Goal: Task Accomplishment & Management: Complete application form

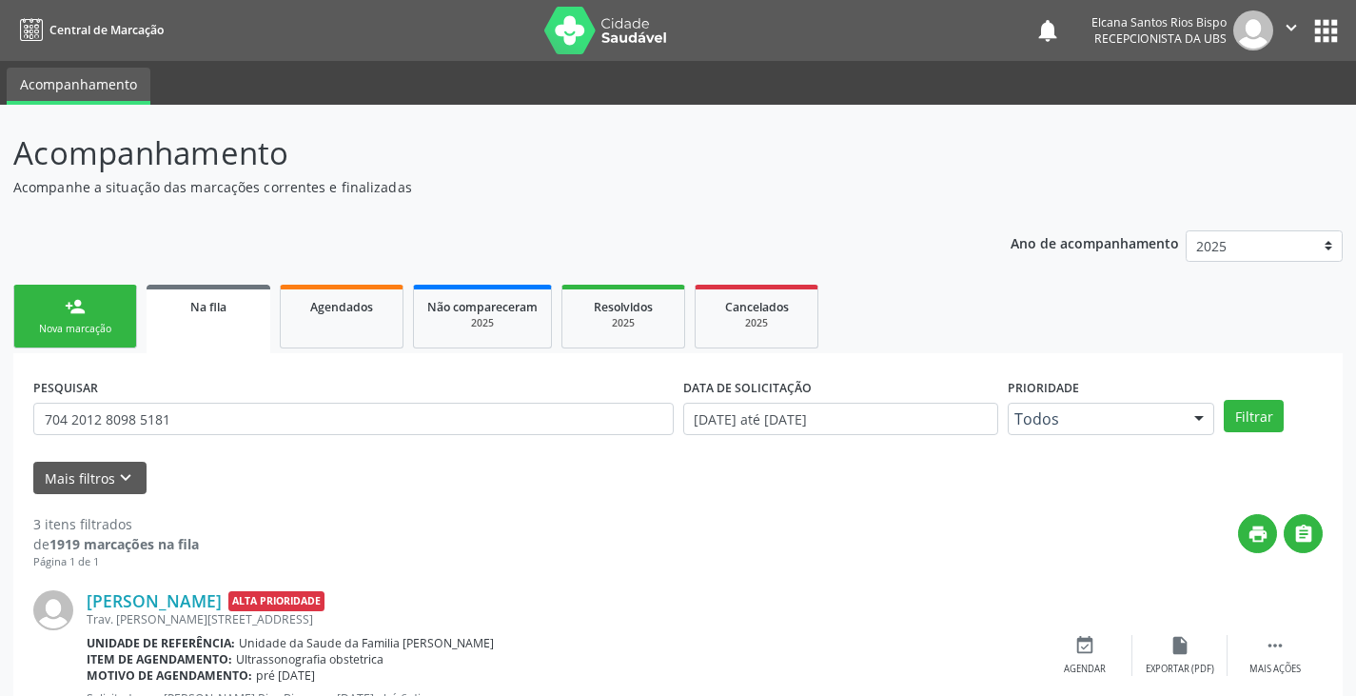
click at [78, 336] on div "Nova marcação" at bounding box center [75, 329] width 95 height 14
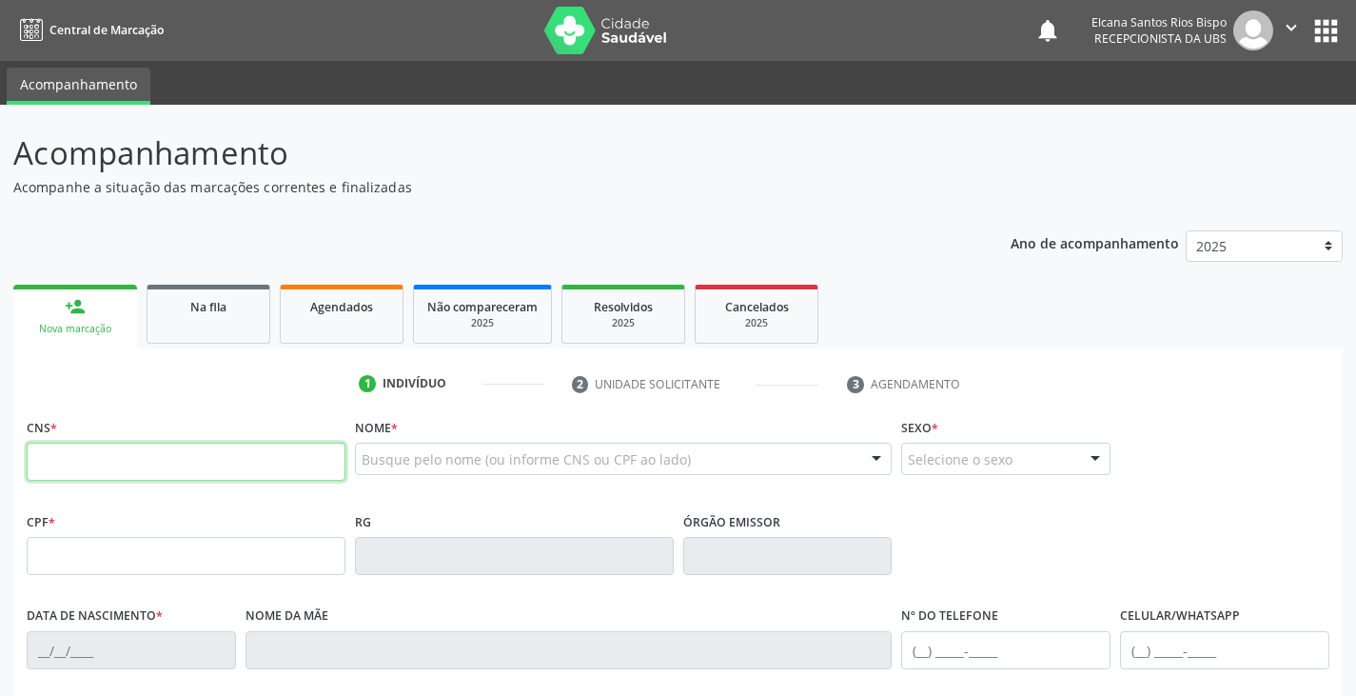
click at [101, 471] on input "text" at bounding box center [186, 462] width 319 height 38
paste input "702 0043 5965 2489"
type input "702 0043 5965 2489"
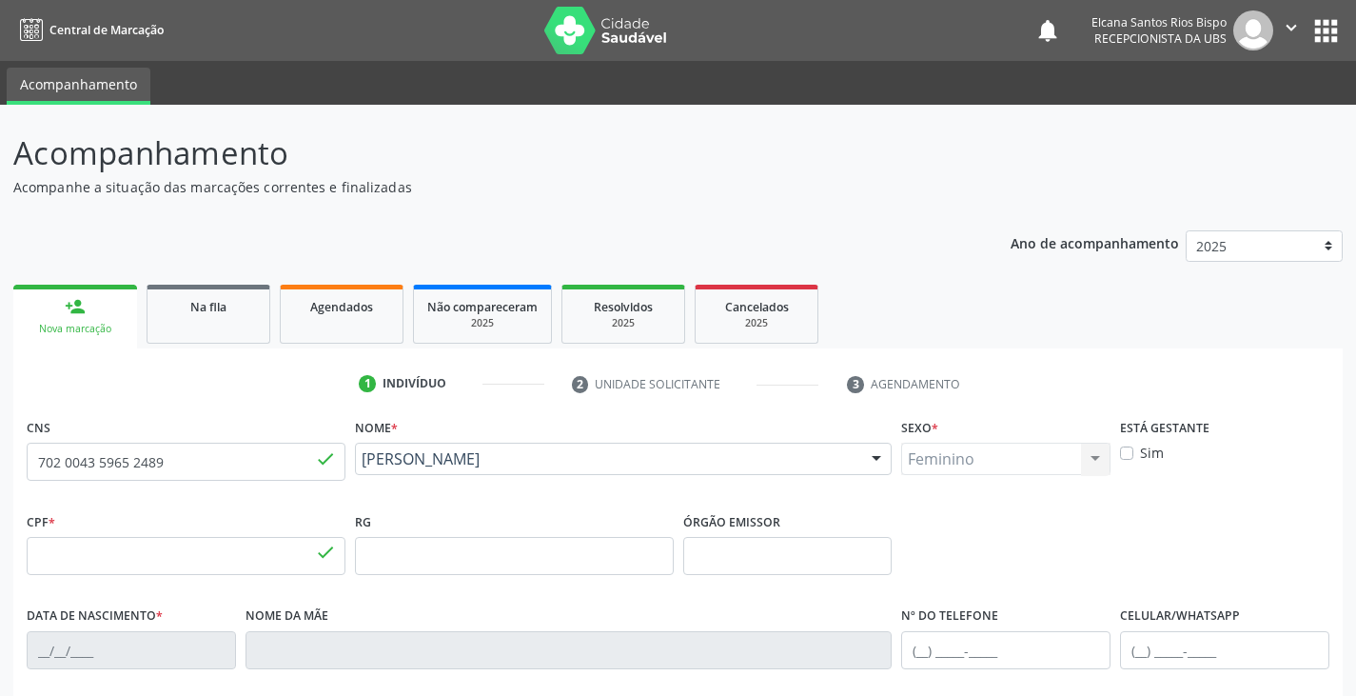
type input "096.985.045-08"
type input "096985045"
type input "[DATE]"
type input "[PERSON_NAME]"
type input "[PHONE_NUMBER]"
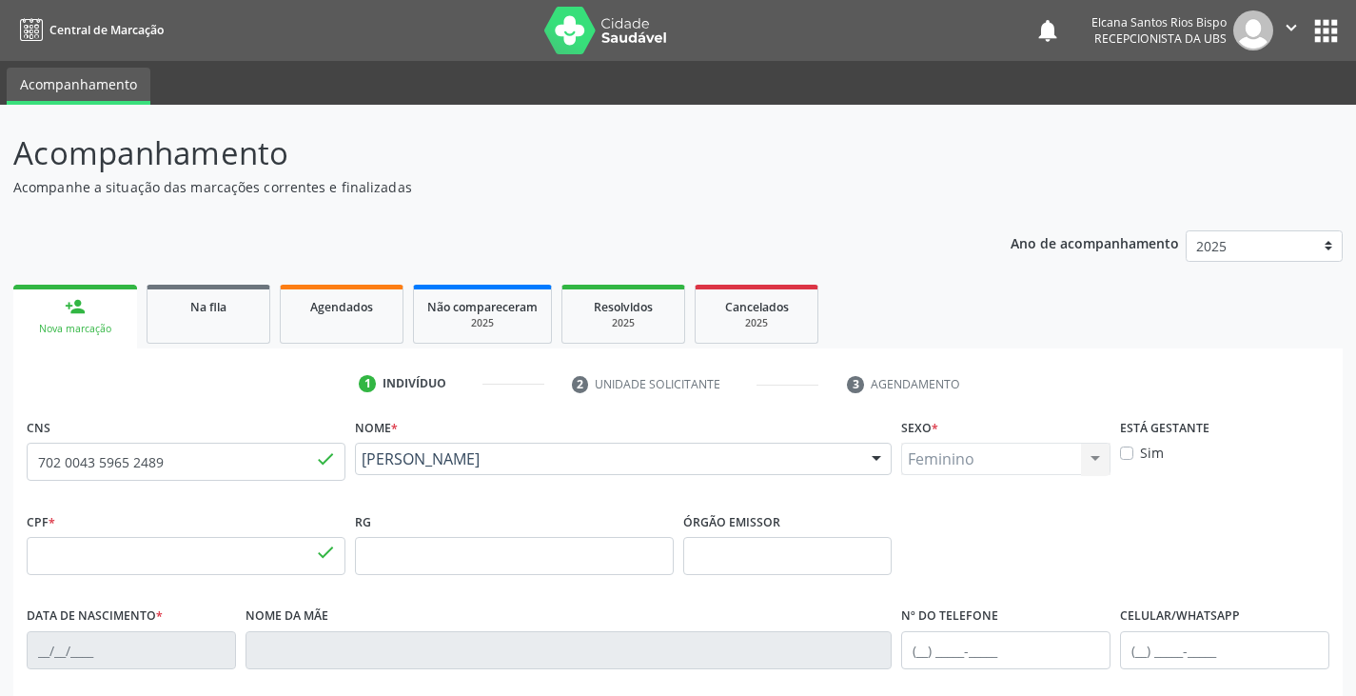
type input "S/N"
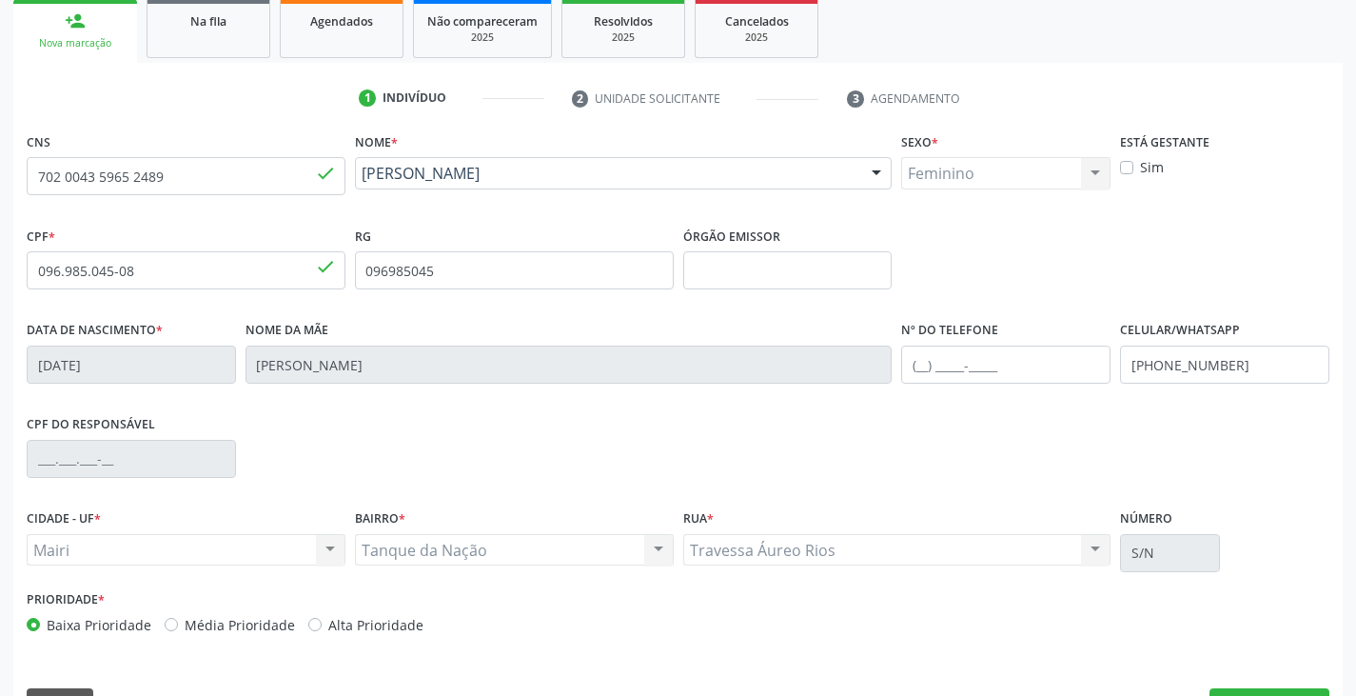
scroll to position [336, 0]
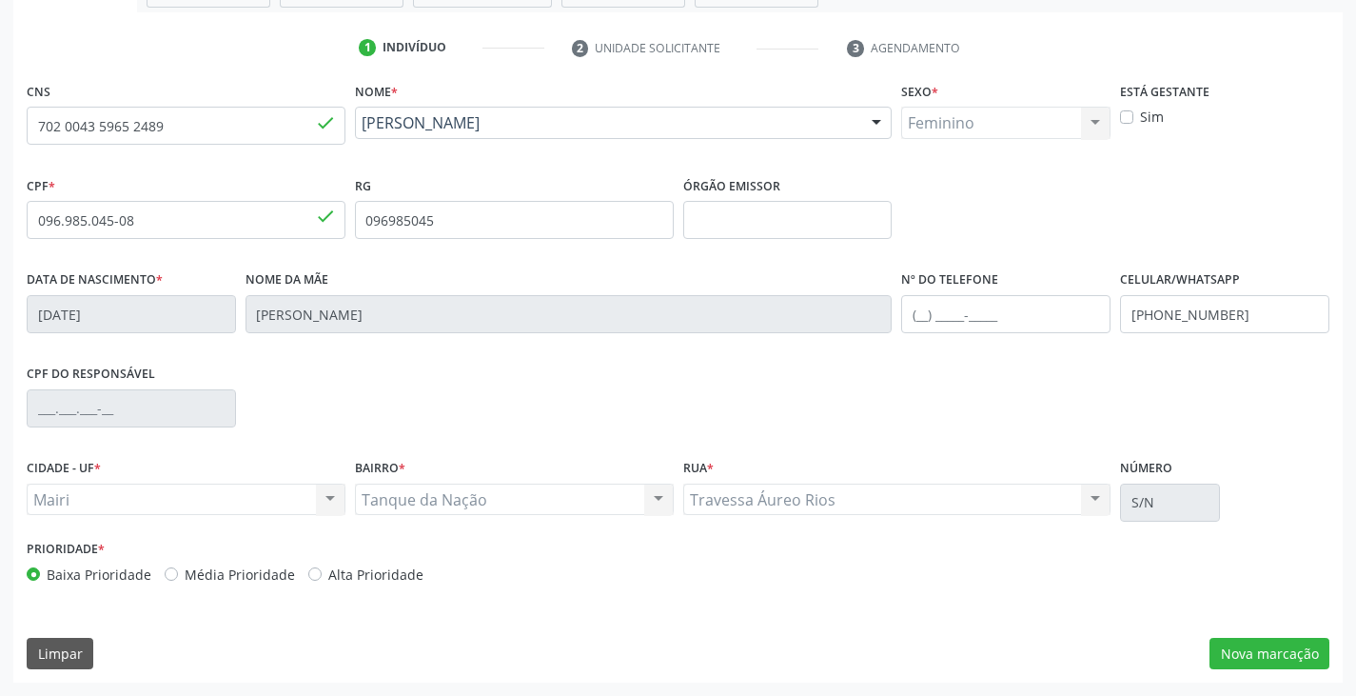
click at [370, 581] on label "Alta Prioridade" at bounding box center [375, 574] width 95 height 20
click at [367, 569] on label "Alta Prioridade" at bounding box center [375, 574] width 95 height 20
click at [322, 569] on input "Alta Prioridade" at bounding box center [314, 572] width 13 height 17
radio input "true"
drag, startPoint x: 1244, startPoint y: 321, endPoint x: 1130, endPoint y: 331, distance: 114.7
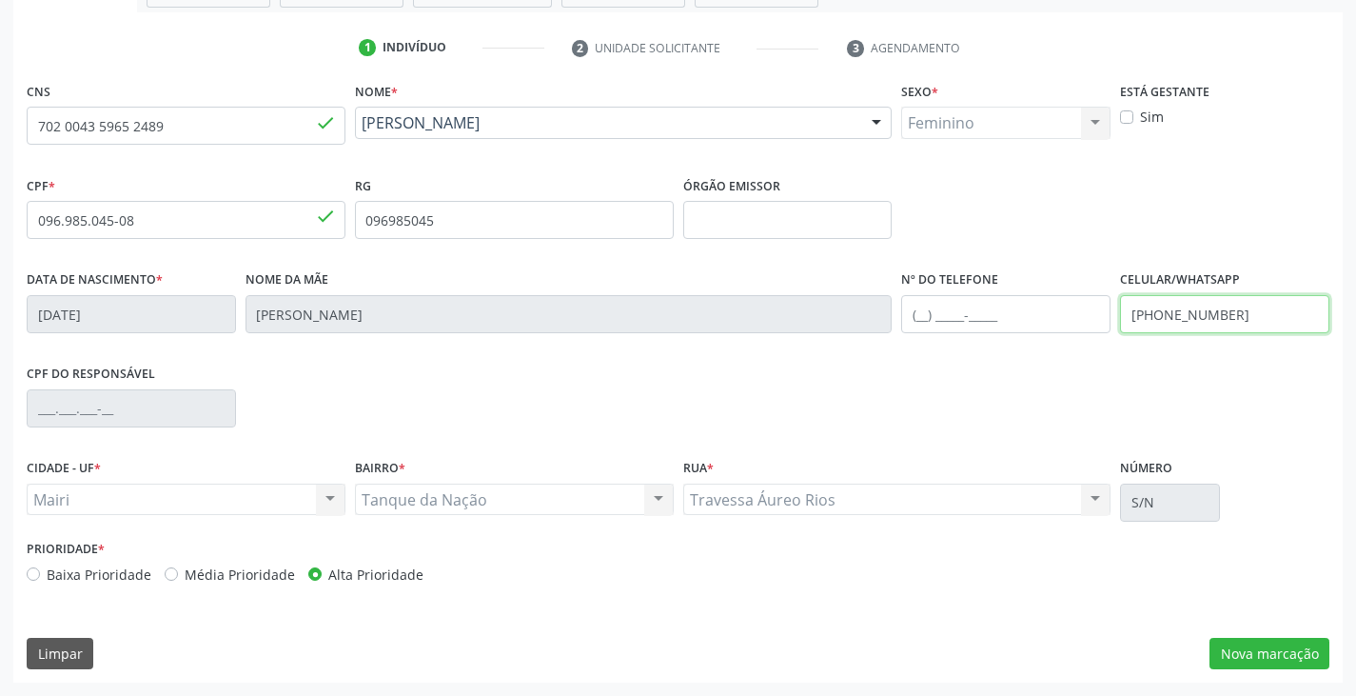
click at [1130, 331] on input "[PHONE_NUMBER]" at bounding box center [1224, 314] width 209 height 38
type input "[PHONE_NUMBER]"
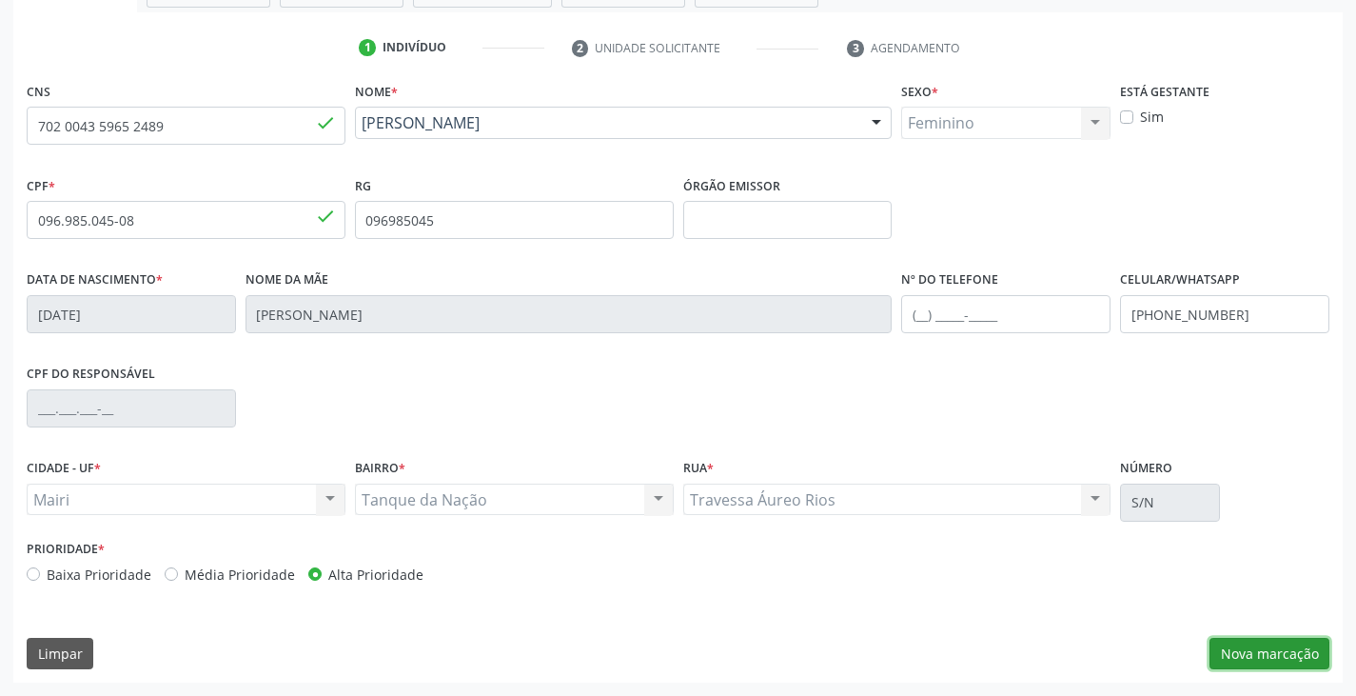
click at [1241, 656] on button "Nova marcação" at bounding box center [1270, 654] width 120 height 32
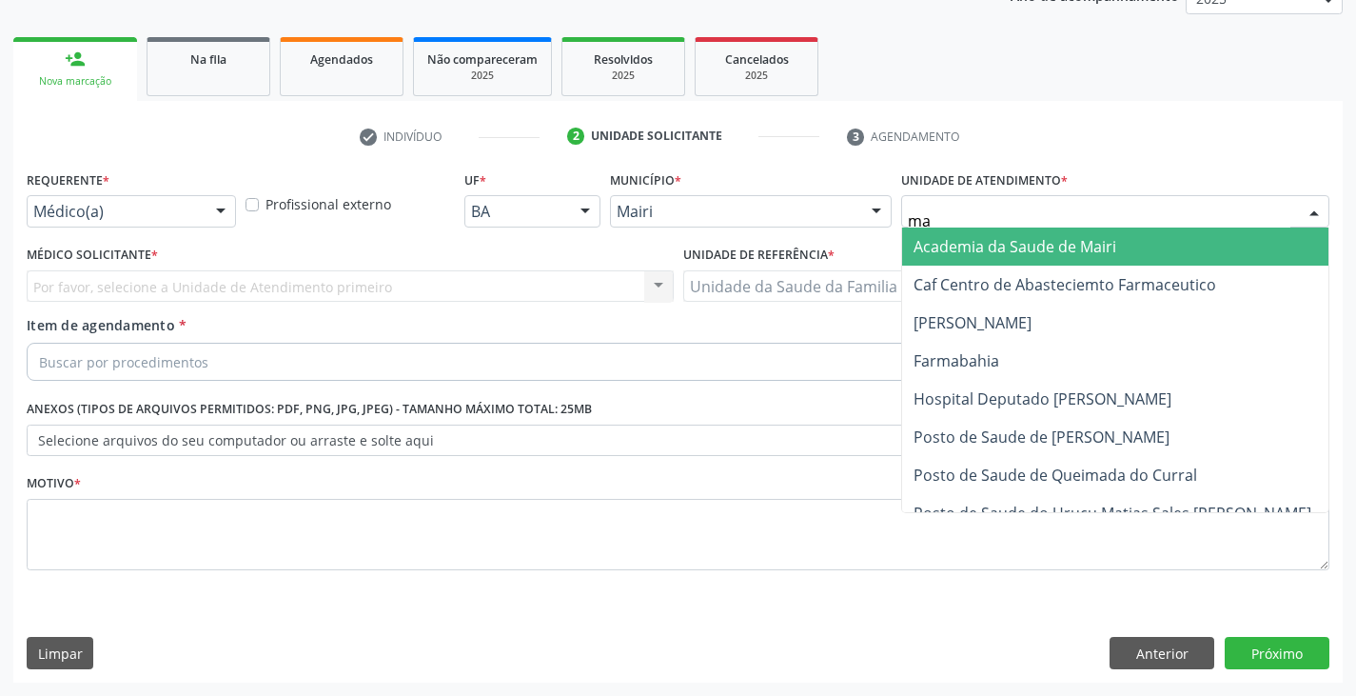
type input "mar"
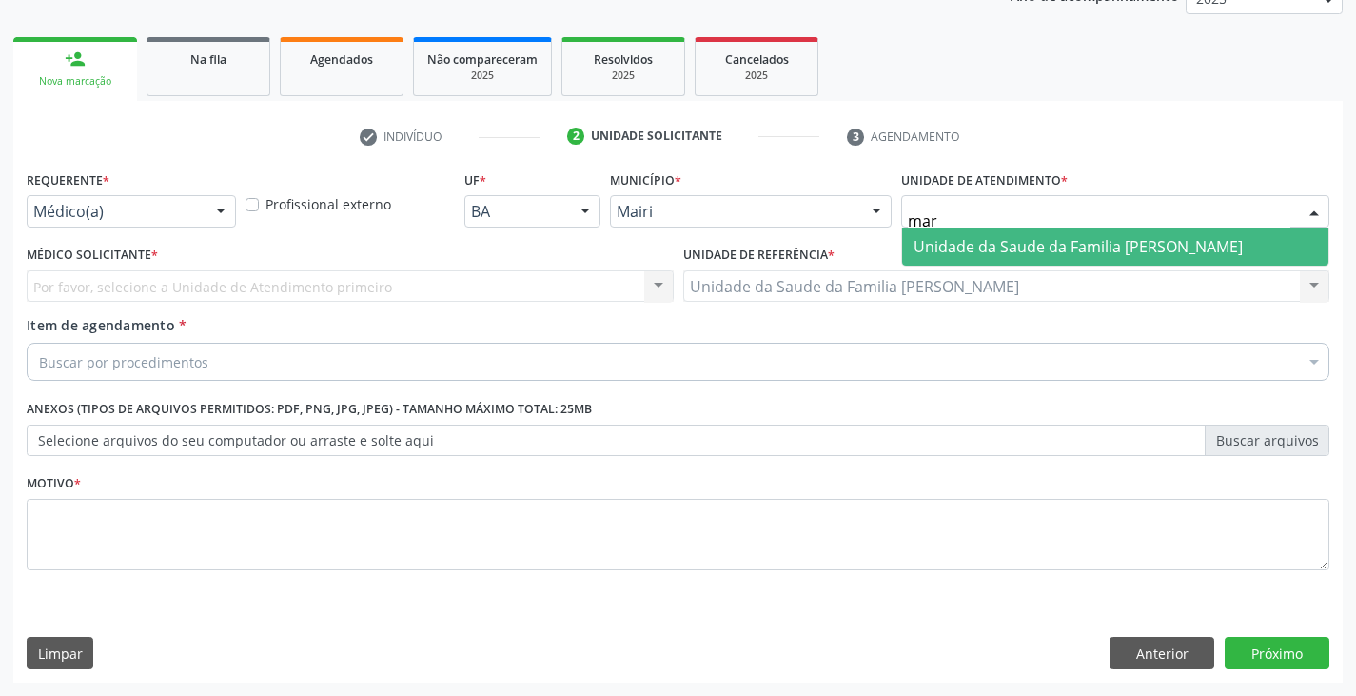
click at [932, 241] on span "Unidade da Saude da Familia [PERSON_NAME]" at bounding box center [1078, 246] width 329 height 21
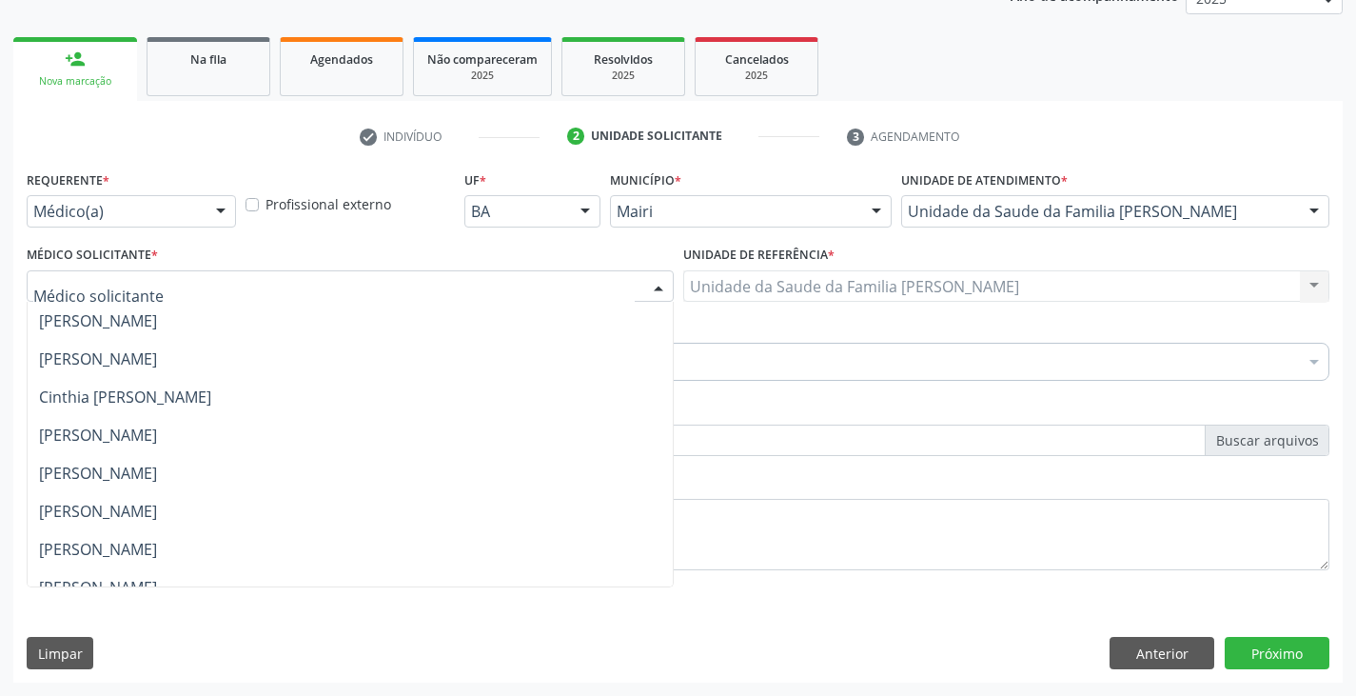
scroll to position [248, 0]
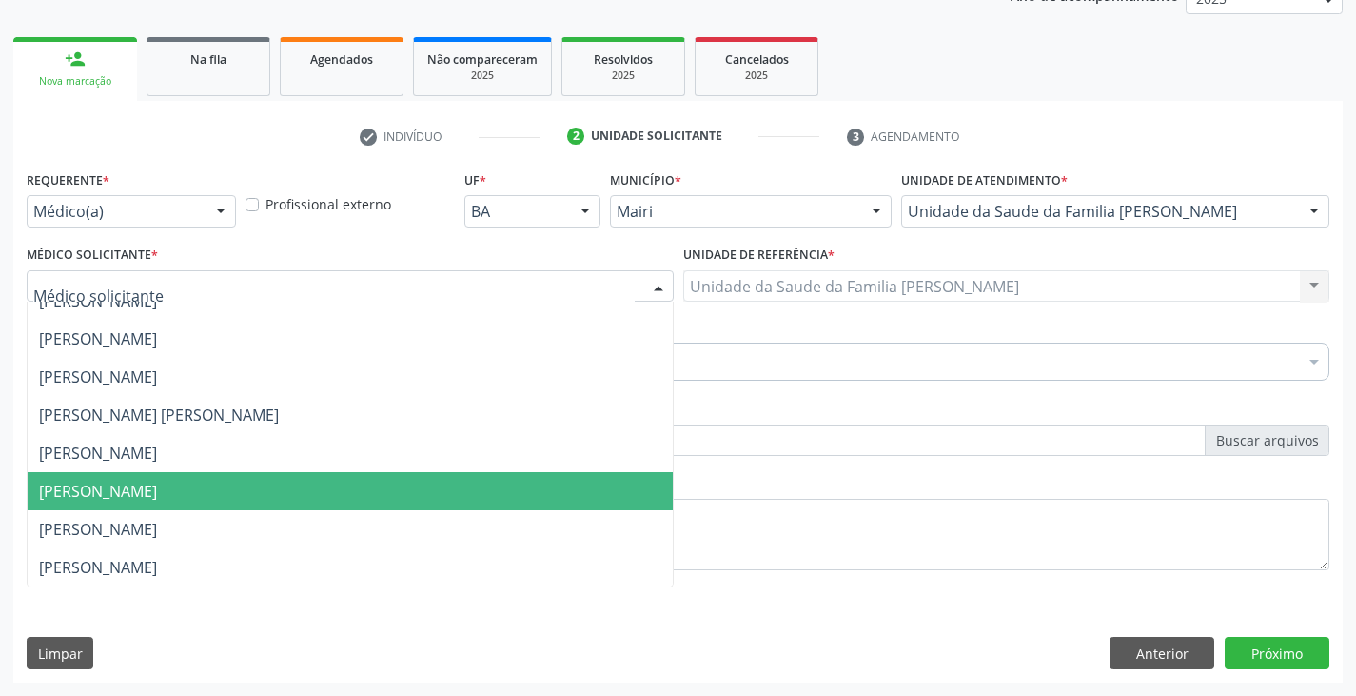
click at [71, 492] on span "[PERSON_NAME]" at bounding box center [98, 491] width 118 height 21
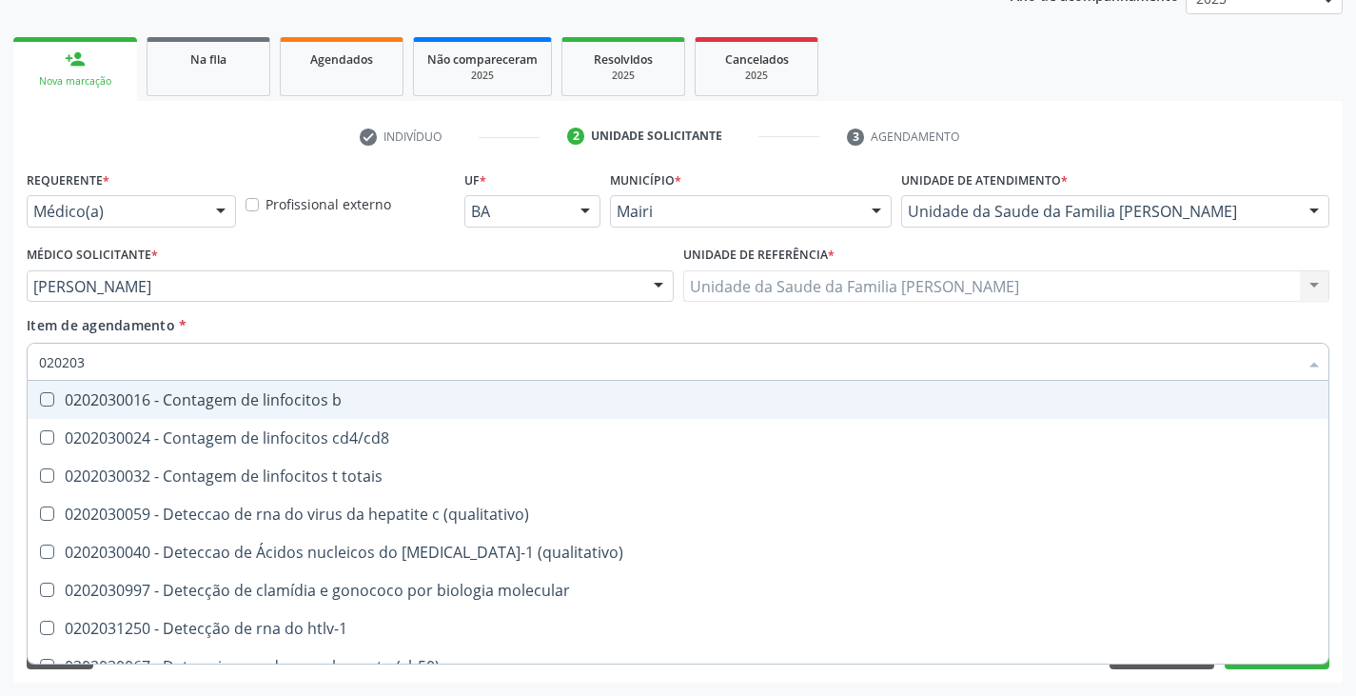
type input "0202038"
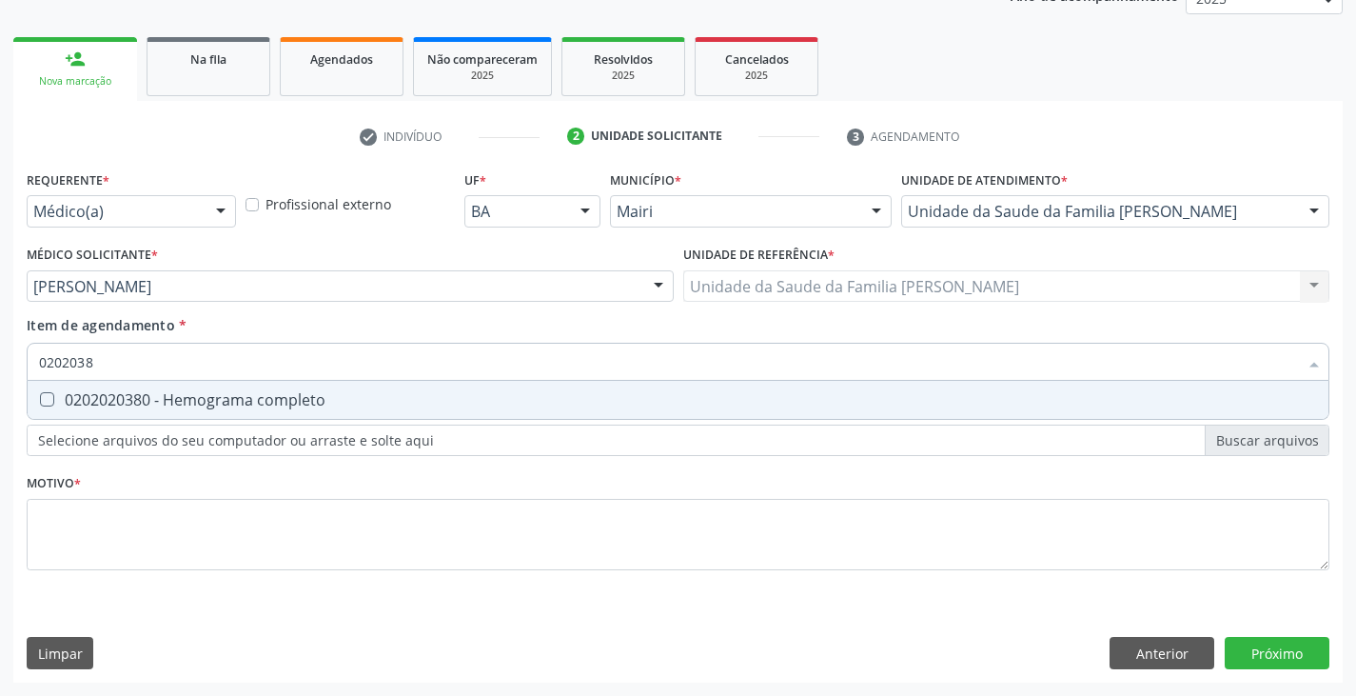
click at [108, 403] on div "0202020380 - Hemograma completo" at bounding box center [678, 399] width 1278 height 15
checkbox completo "true"
type input "020203"
checkbox completo "false"
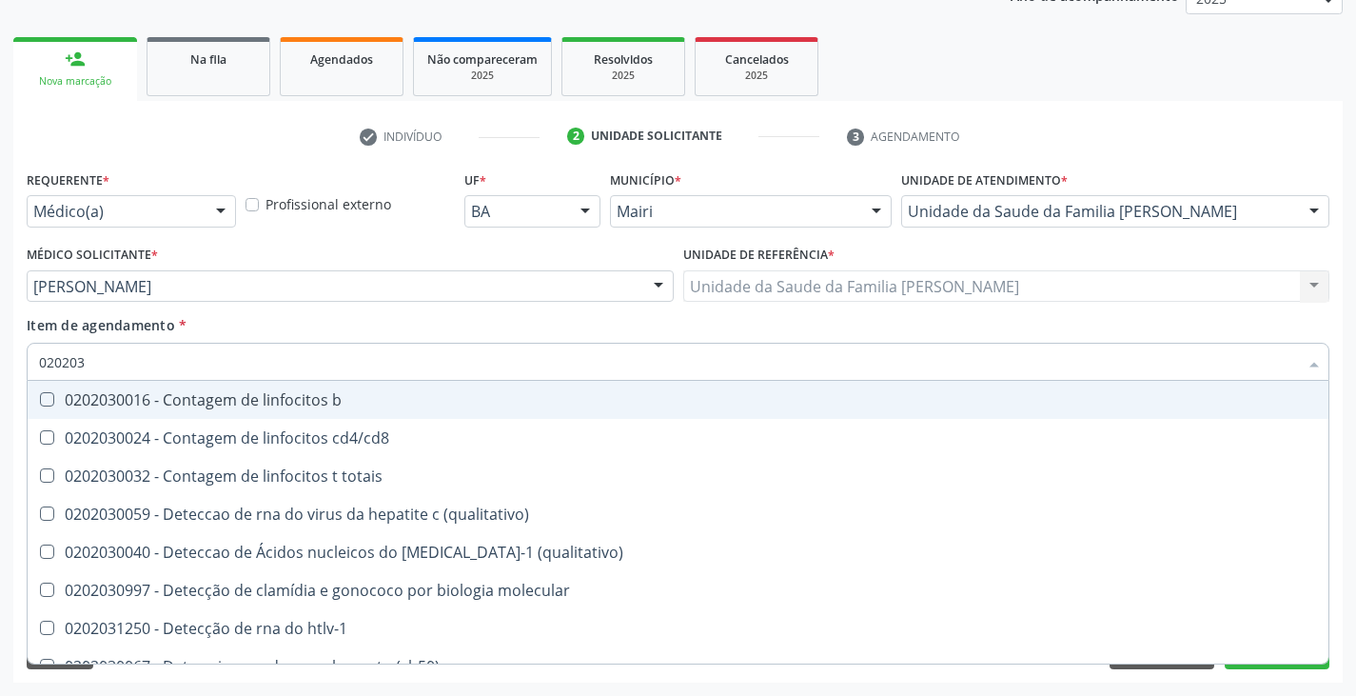
type input "02020"
checkbox completo "false"
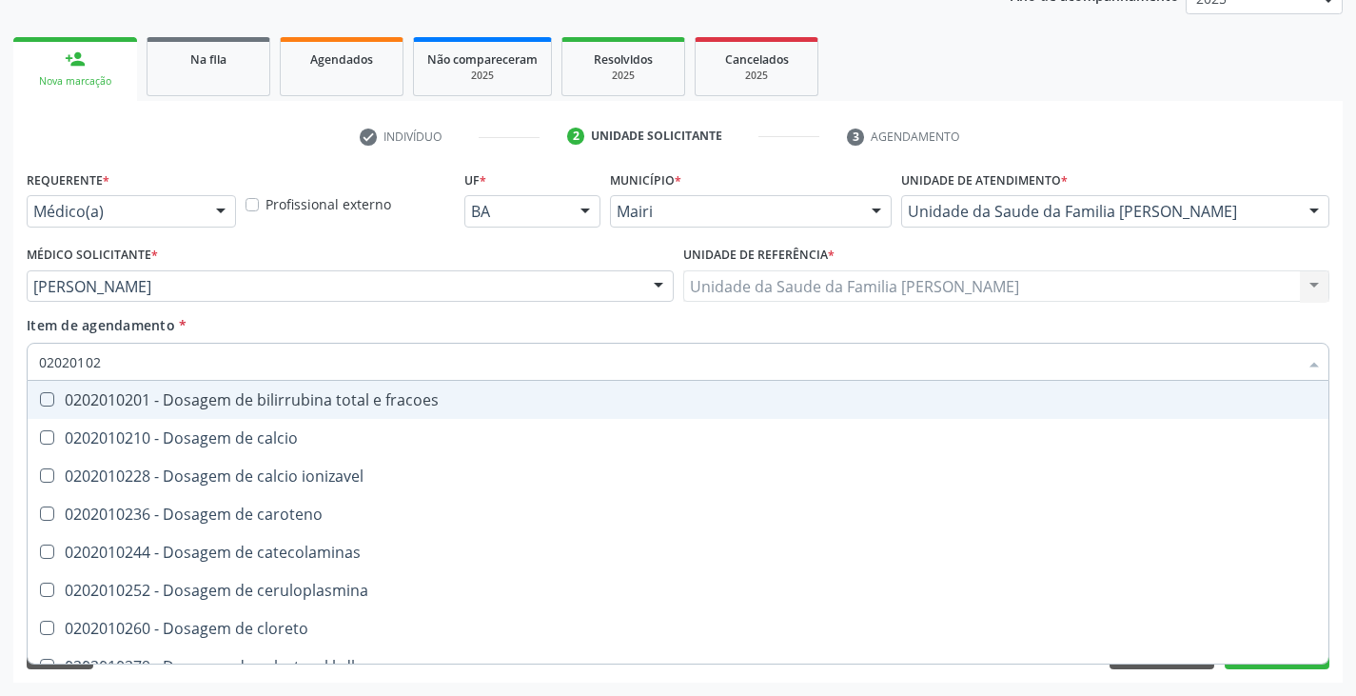
type input "020201029"
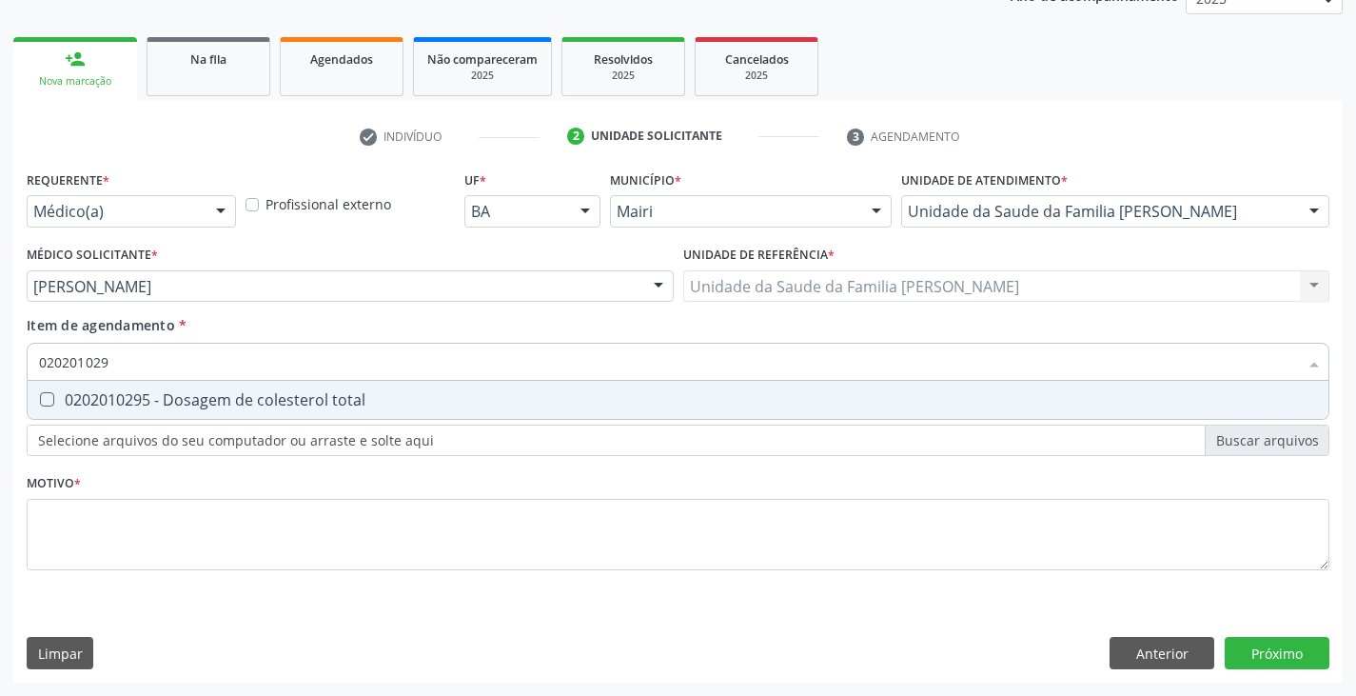
click at [108, 403] on div "0202010295 - Dosagem de colesterol total" at bounding box center [678, 399] width 1278 height 15
checkbox total "true"
type input "02020102"
checkbox total "false"
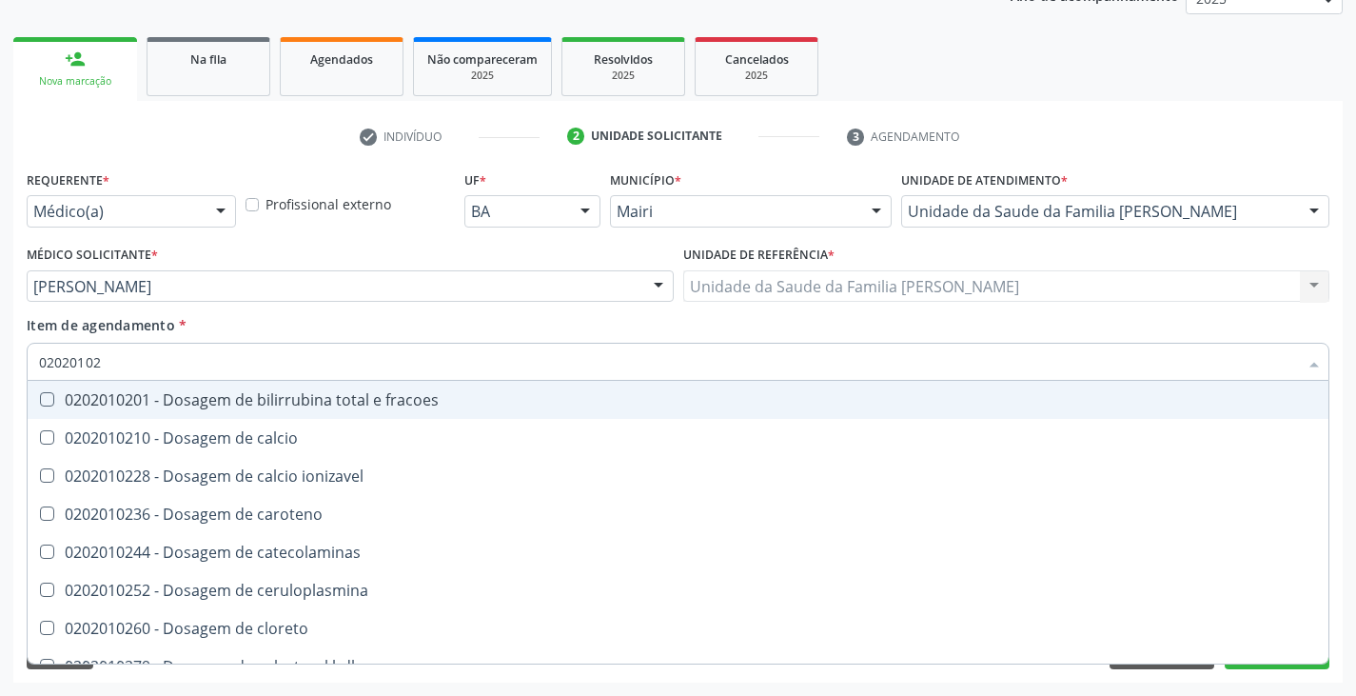
type input "020201028"
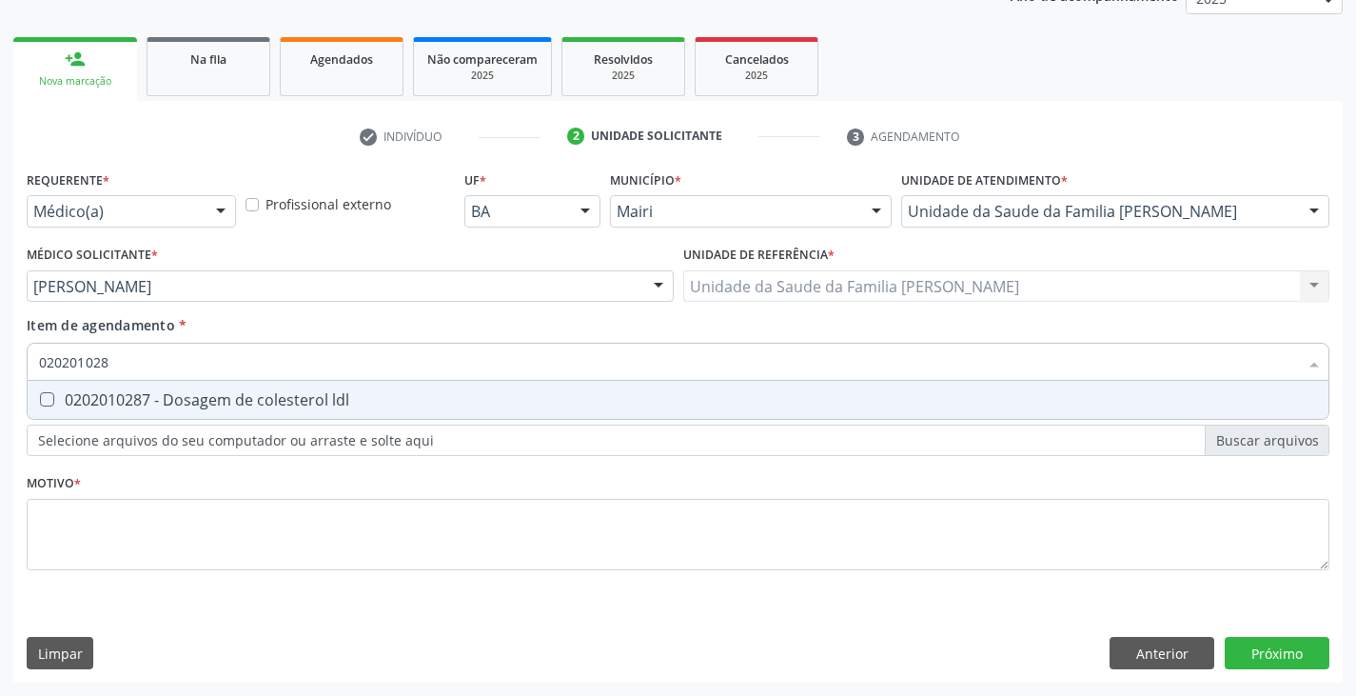
click at [108, 403] on div "0202010287 - Dosagem de colesterol ldl" at bounding box center [678, 399] width 1278 height 15
checkbox ldl "true"
type input "02020102"
checkbox ldl "false"
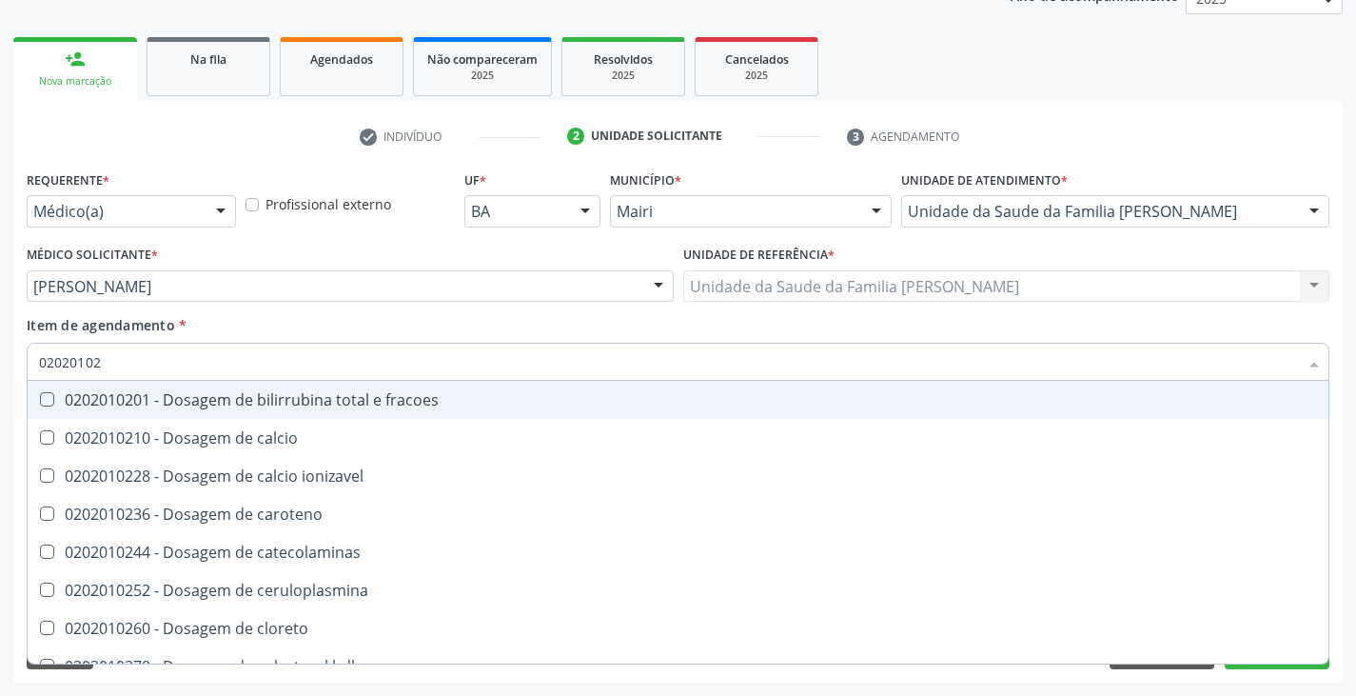
type input "020201027"
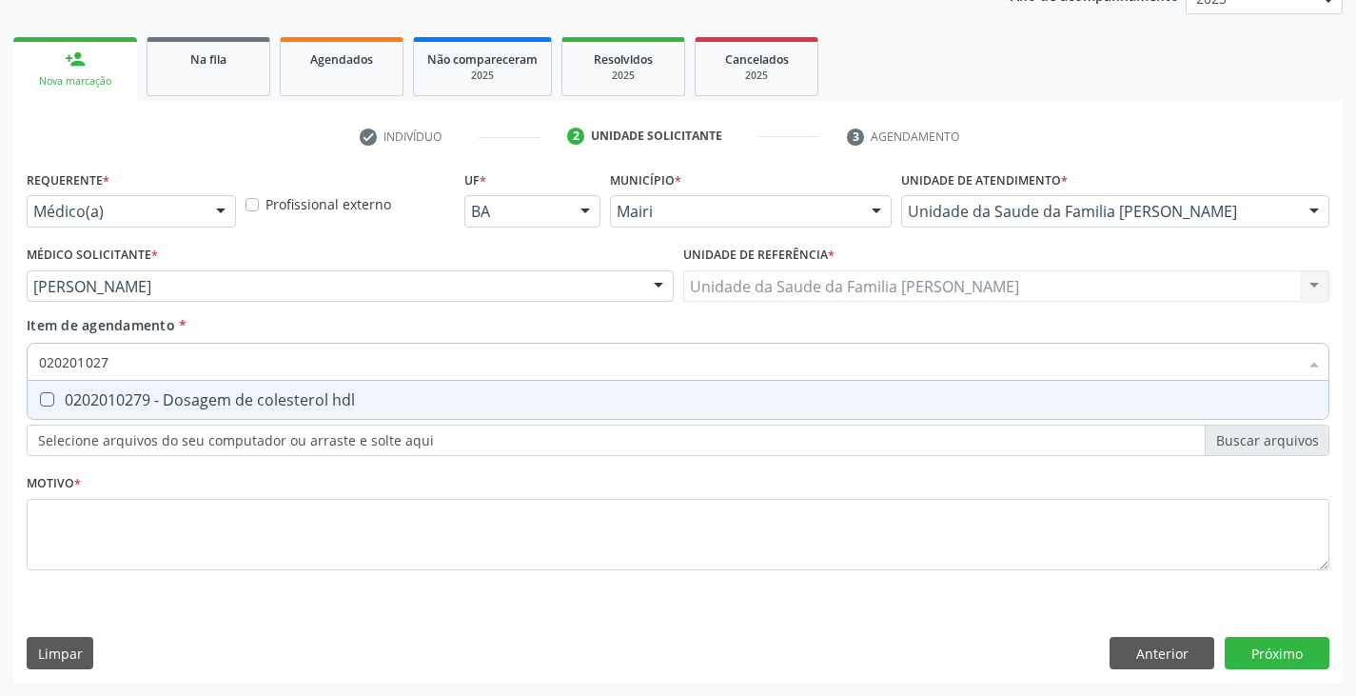
click at [108, 403] on div "0202010279 - Dosagem de colesterol hdl" at bounding box center [678, 399] width 1278 height 15
checkbox hdl "true"
type input "02020102"
checkbox hdl "false"
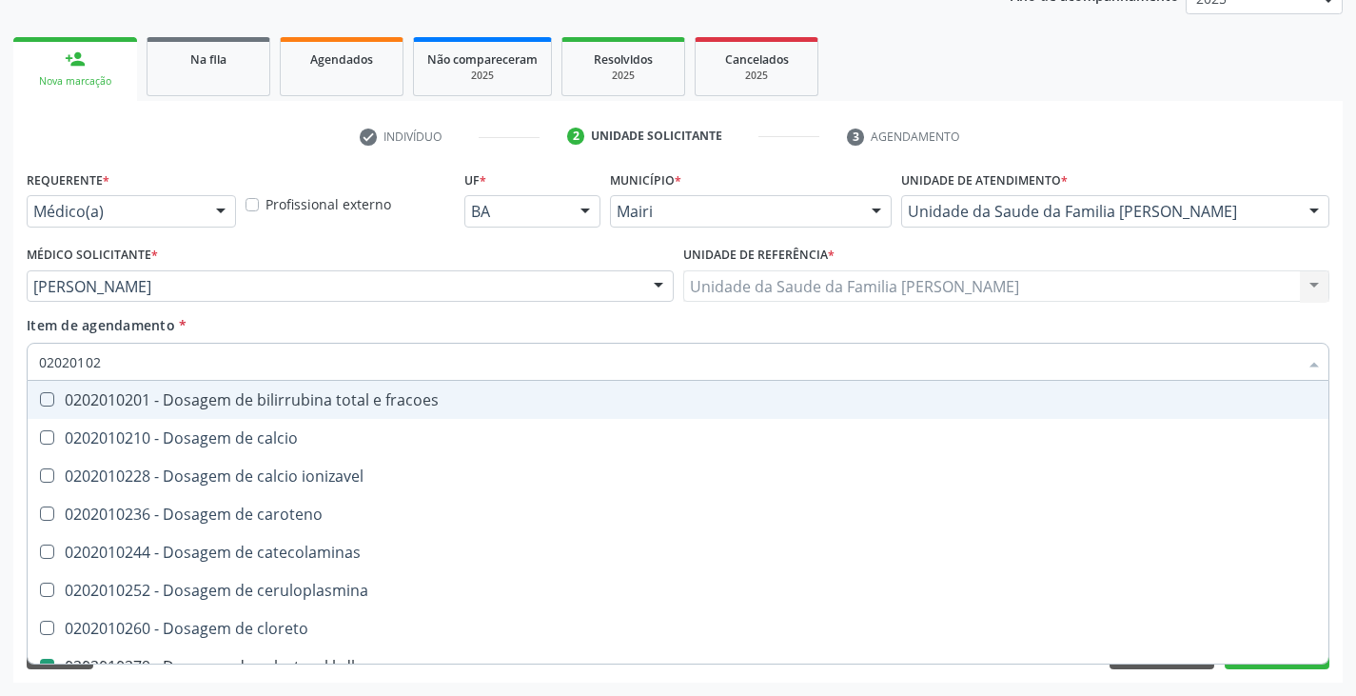
type input "0202010"
checkbox hdl "false"
checkbox ldl "false"
checkbox total "false"
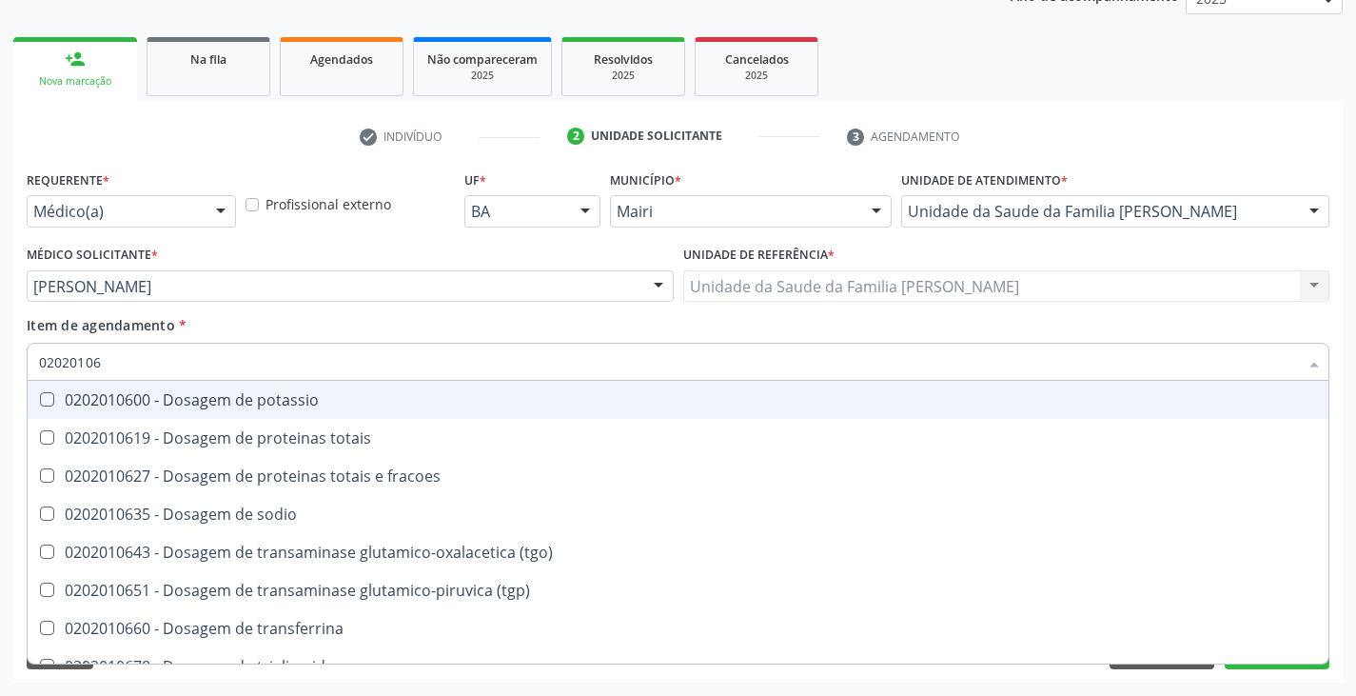
type input "020201067"
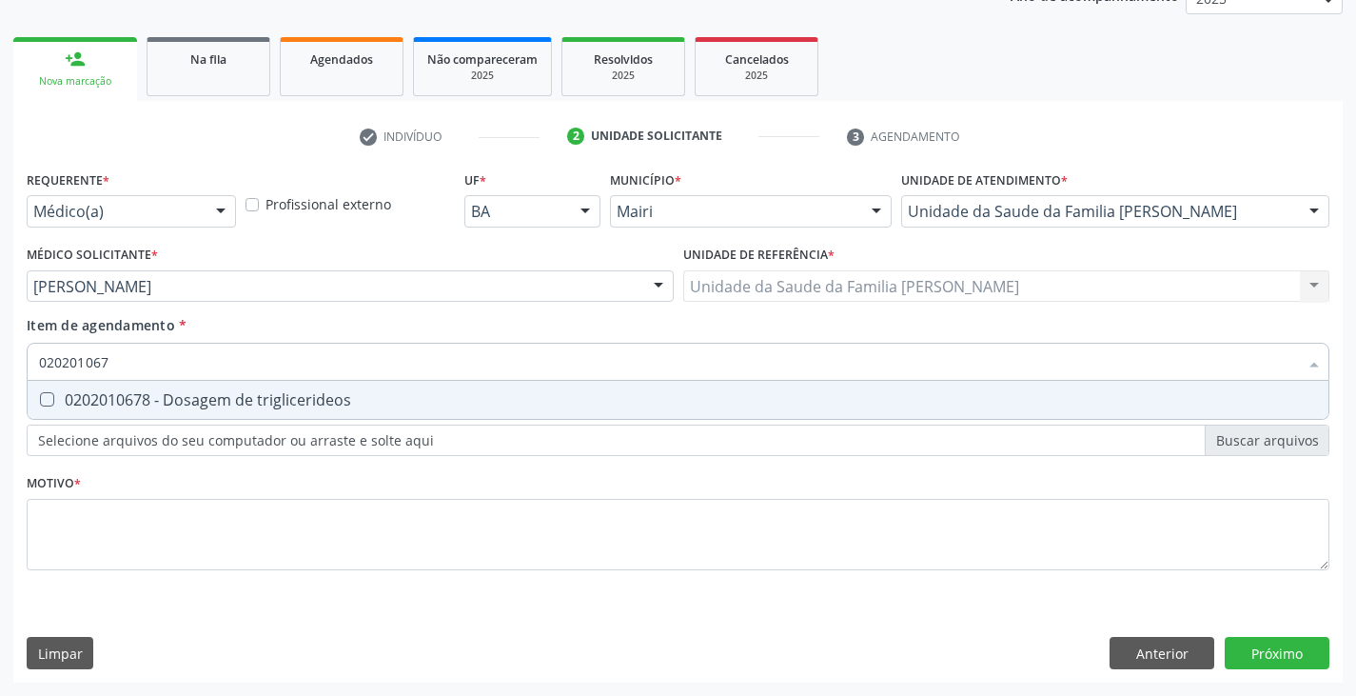
click at [108, 403] on div "0202010678 - Dosagem de triglicerideos" at bounding box center [678, 399] width 1278 height 15
checkbox triglicerideos "true"
type input "02020106"
checkbox triglicerideos "false"
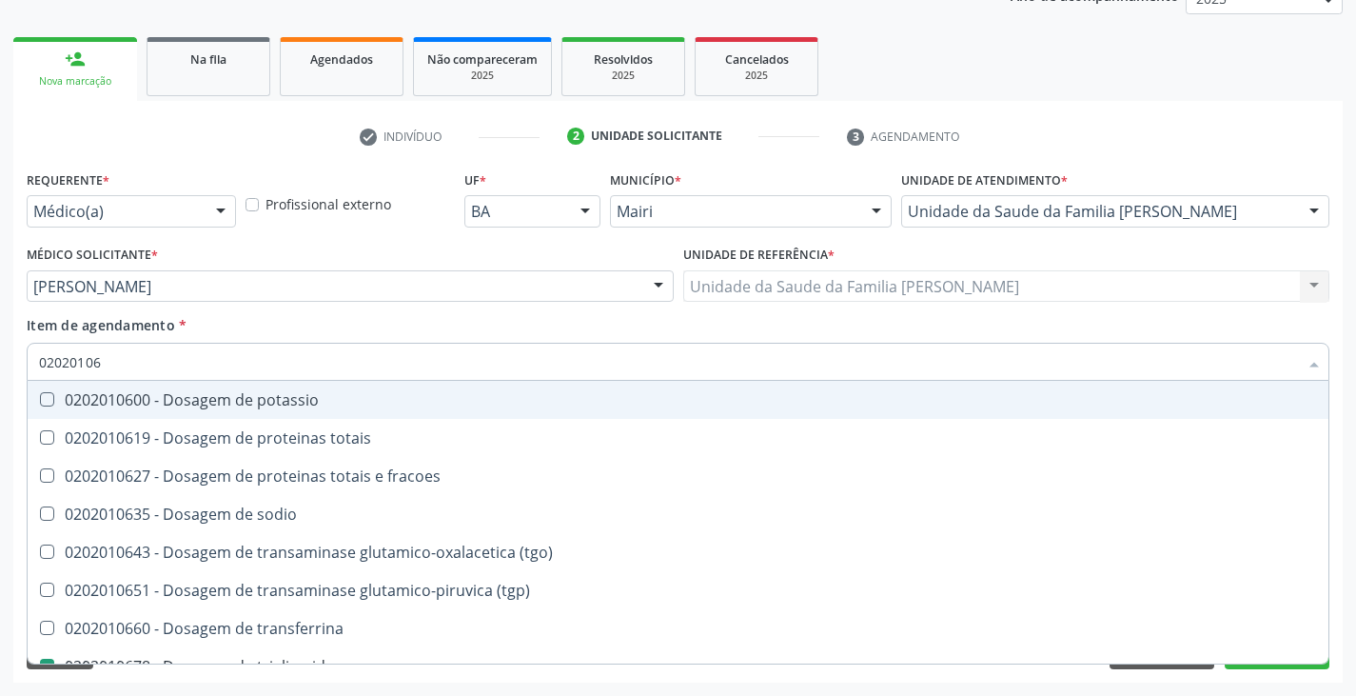
type input "020201069"
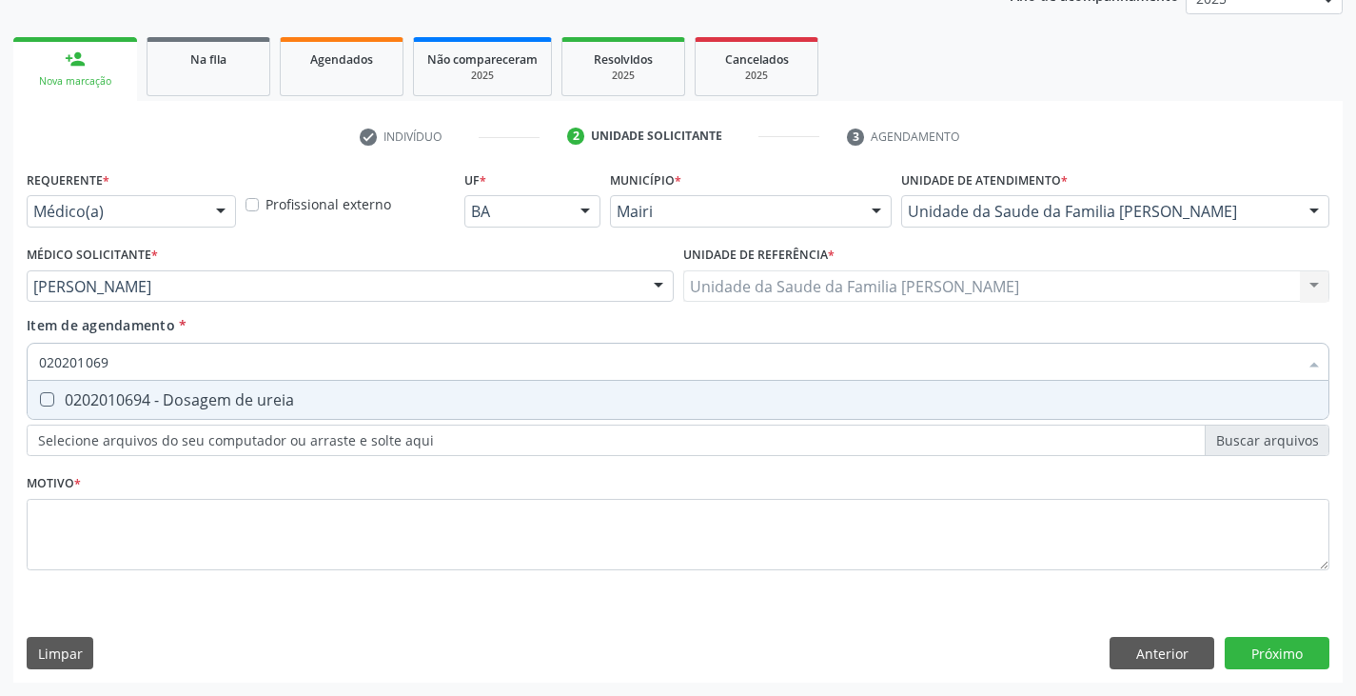
click at [108, 403] on div "0202010694 - Dosagem de ureia" at bounding box center [678, 399] width 1278 height 15
checkbox ureia "true"
type input "02020106"
checkbox ureia "false"
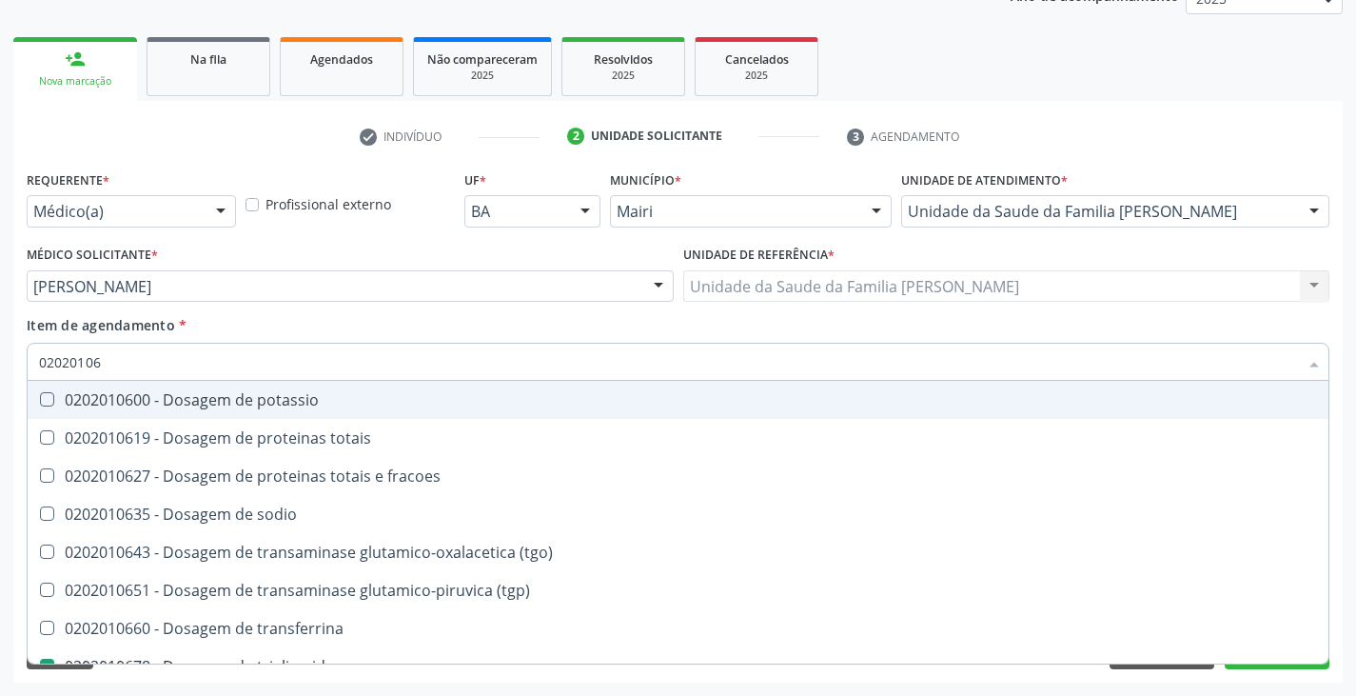
type input "0202010"
checkbox triglicerideos "false"
checkbox ureia "false"
type input "020201031"
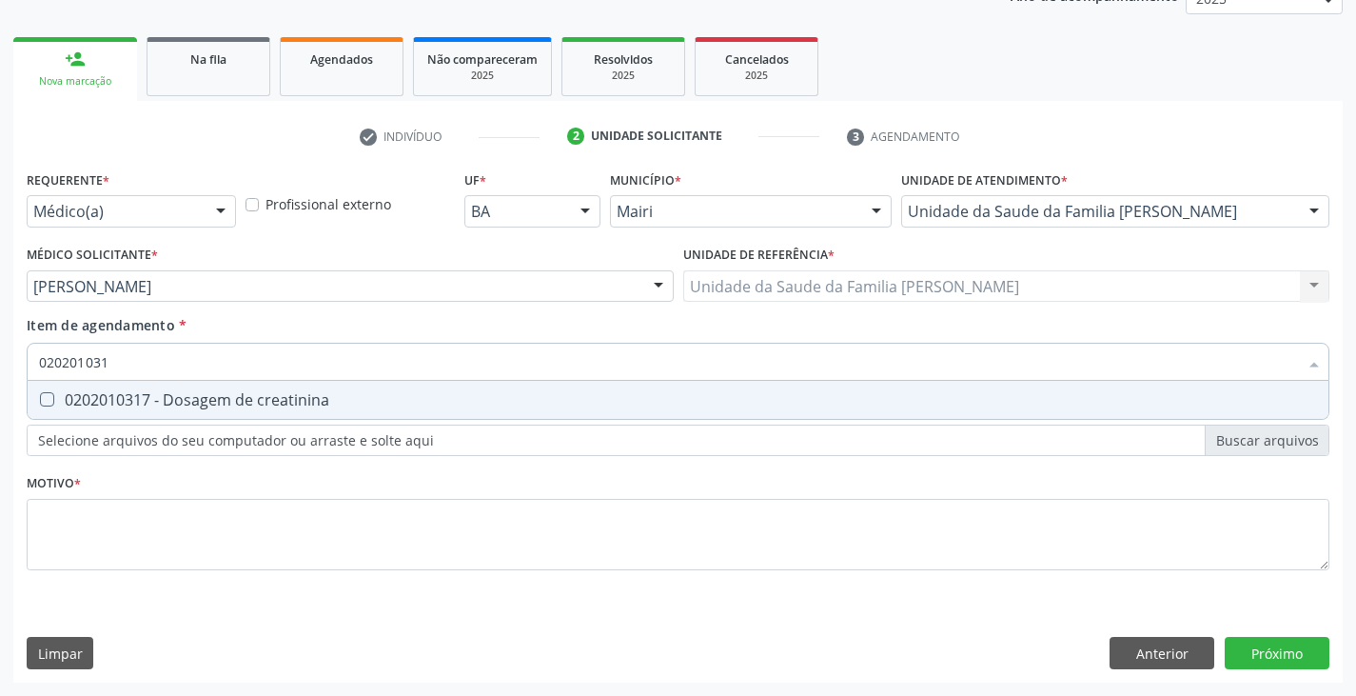
click at [108, 403] on div "0202010317 - Dosagem de creatinina" at bounding box center [678, 399] width 1278 height 15
checkbox creatinina "true"
type input "02020103"
checkbox creatinina "false"
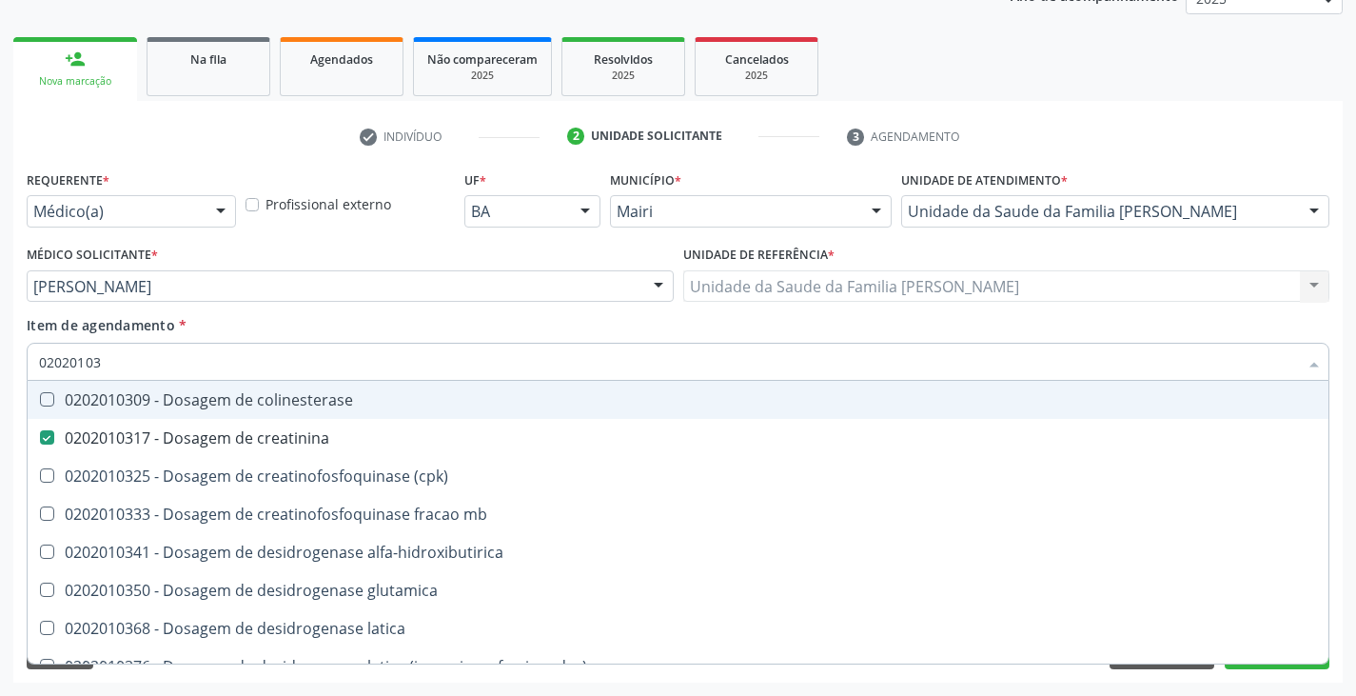
type input "0202010"
checkbox creatinina "false"
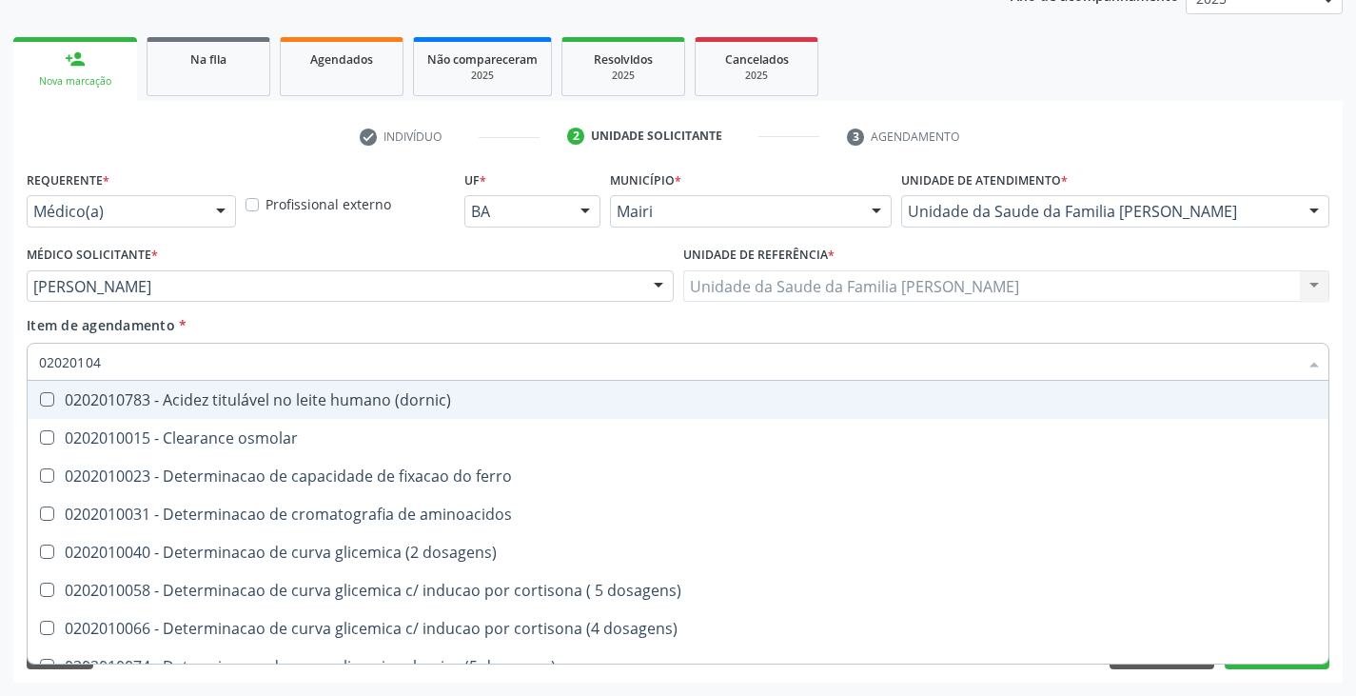
type input "020201047"
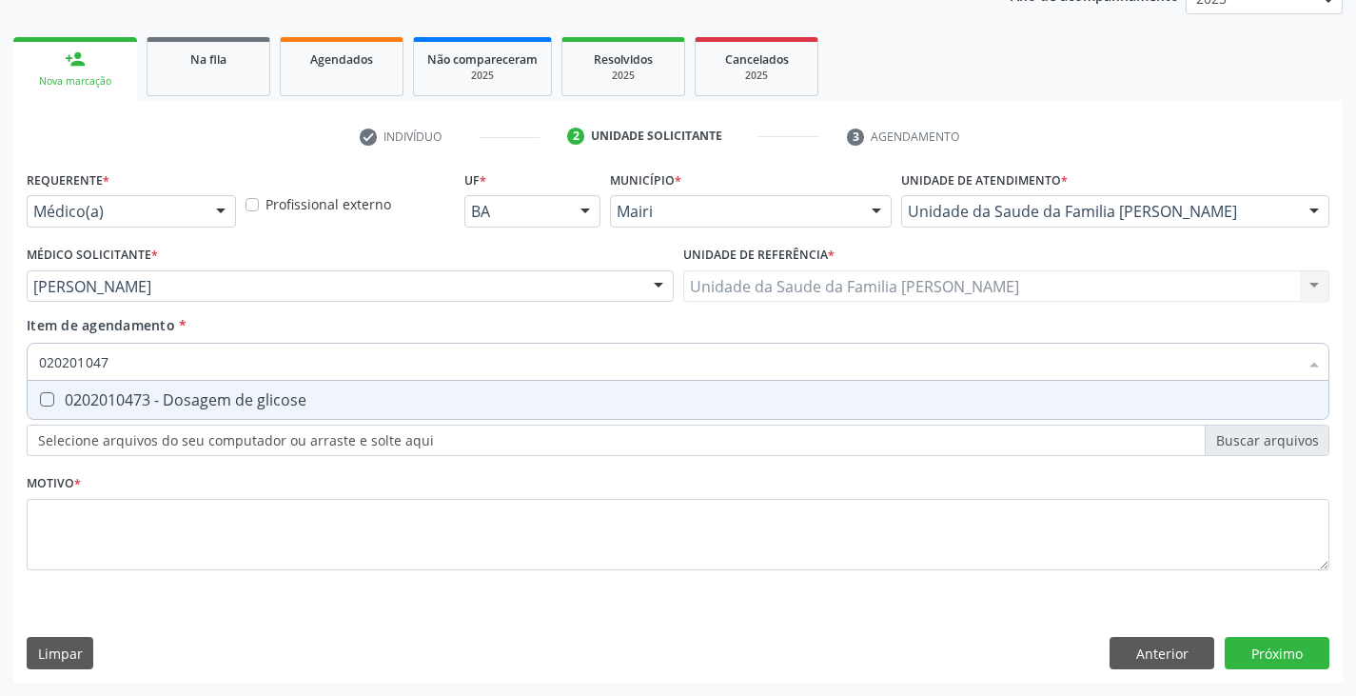
click at [108, 403] on div "0202010473 - Dosagem de glicose" at bounding box center [678, 399] width 1278 height 15
checkbox glicose "true"
type input "02020104"
checkbox glicose "false"
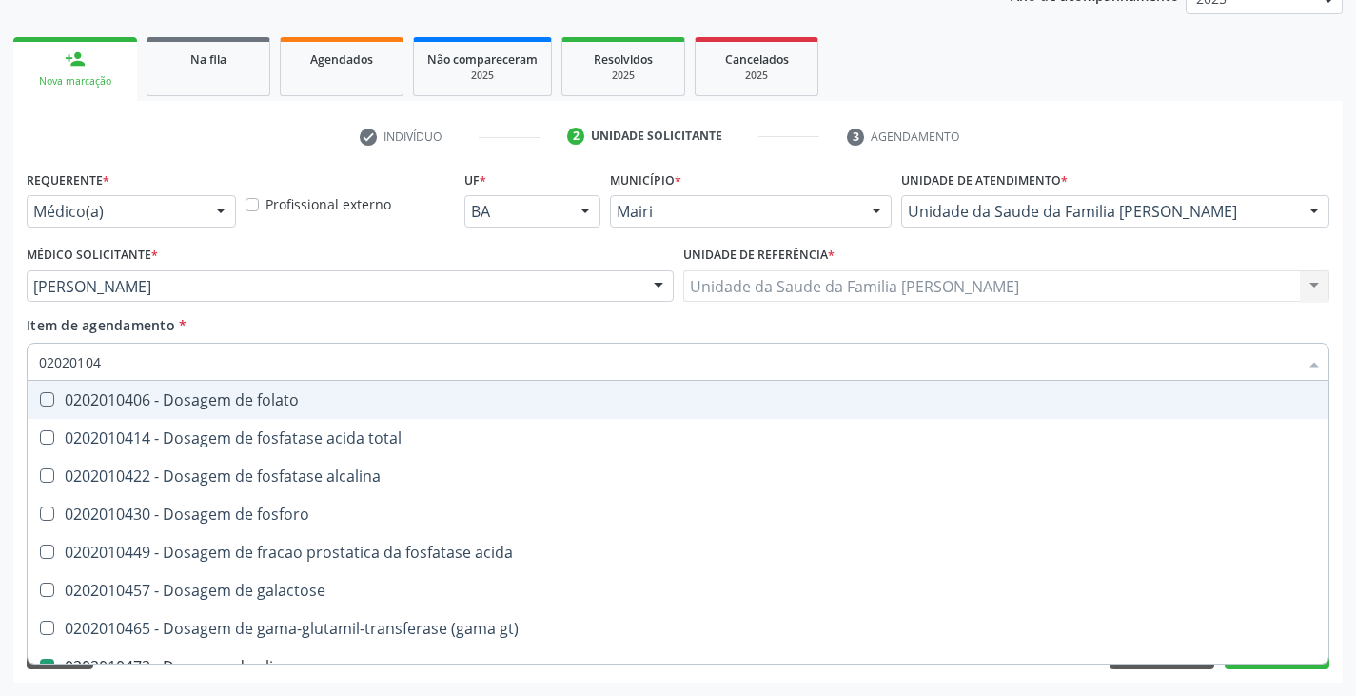
type input "0202010"
checkbox glicose "false"
type input "020201050"
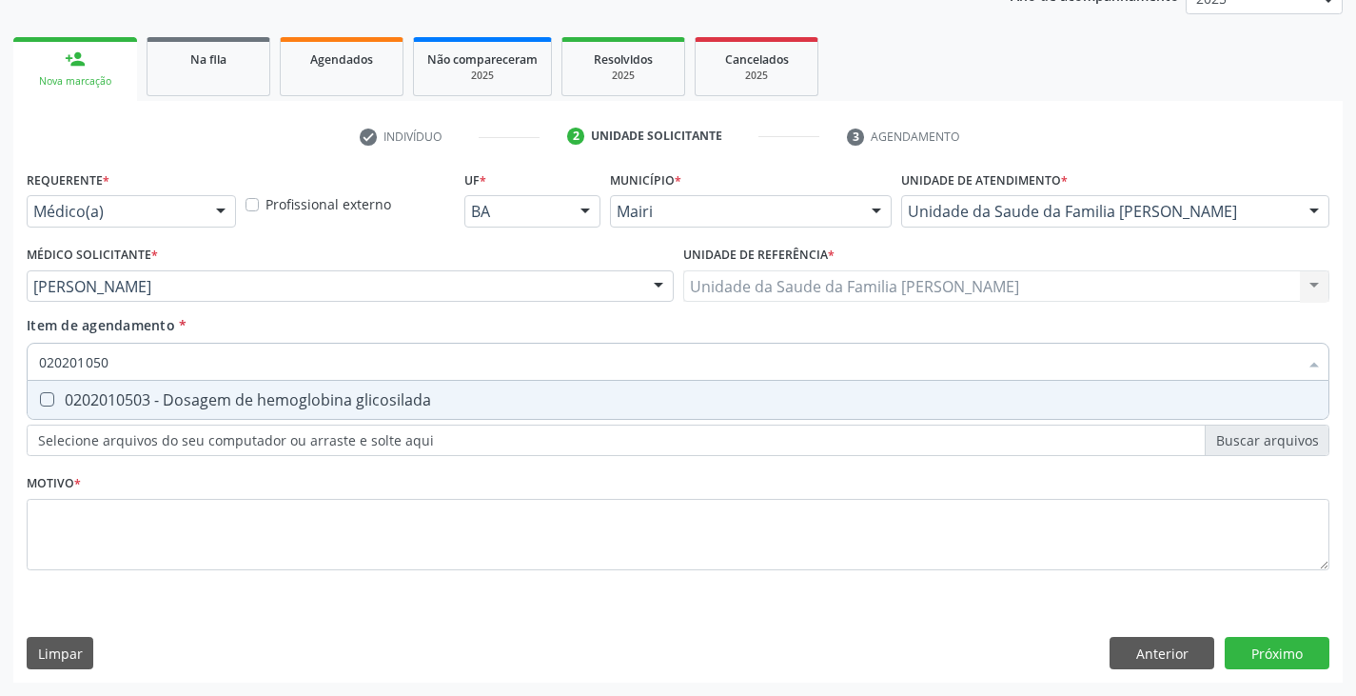
click at [108, 403] on div "0202010503 - Dosagem de hemoglobina glicosilada" at bounding box center [678, 399] width 1278 height 15
checkbox glicosilada "true"
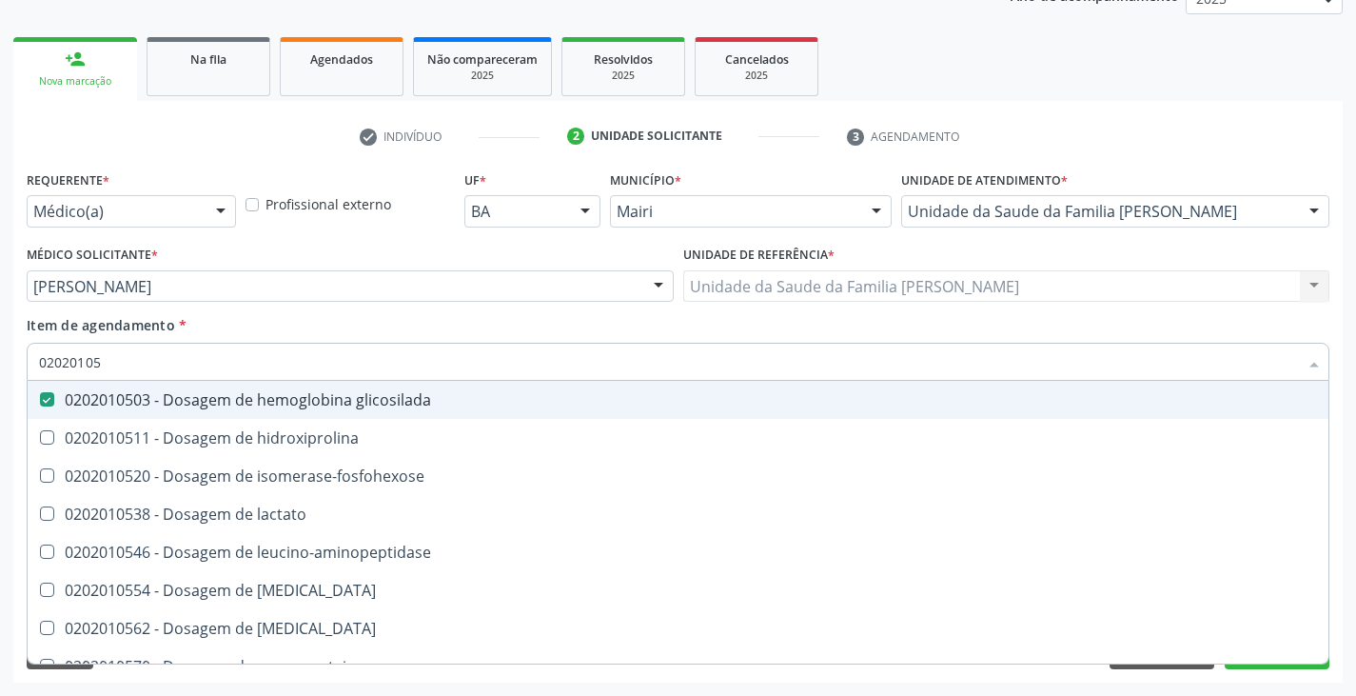
type input "0202010"
checkbox glicosilada "false"
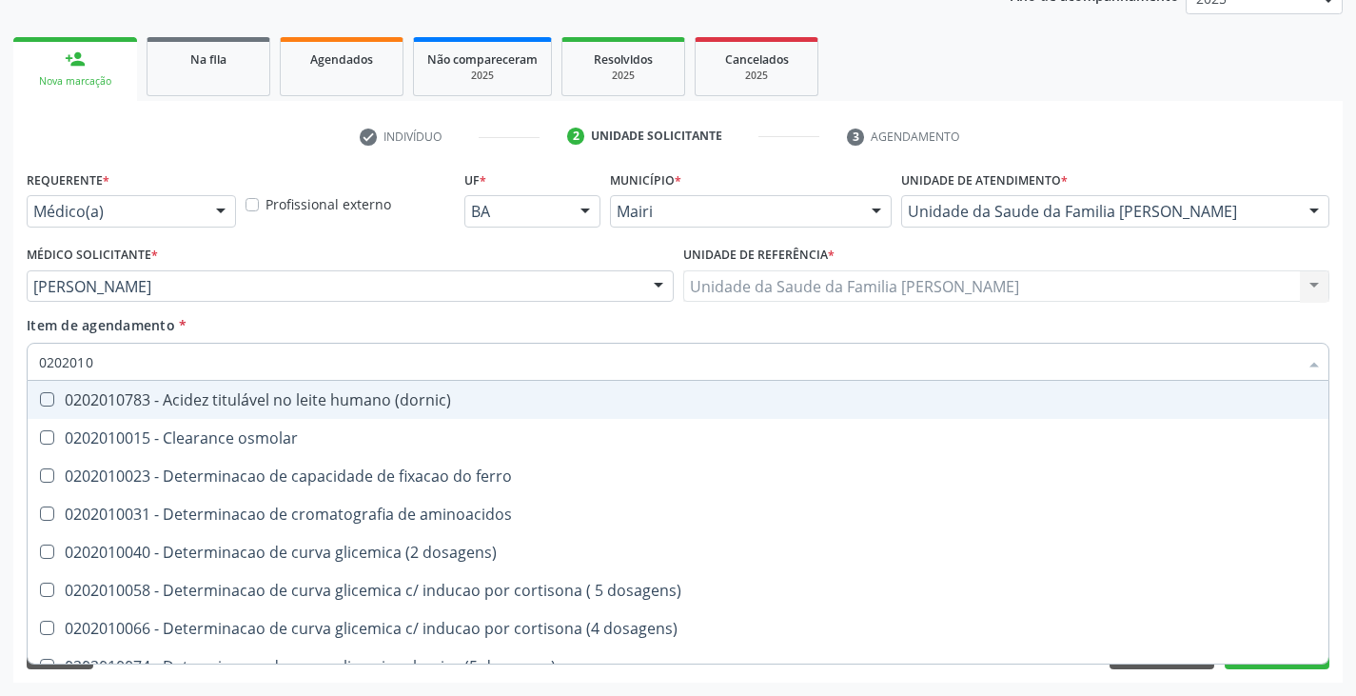
type input "02020106"
checkbox dosagens\) "true"
checkbox ivy "true"
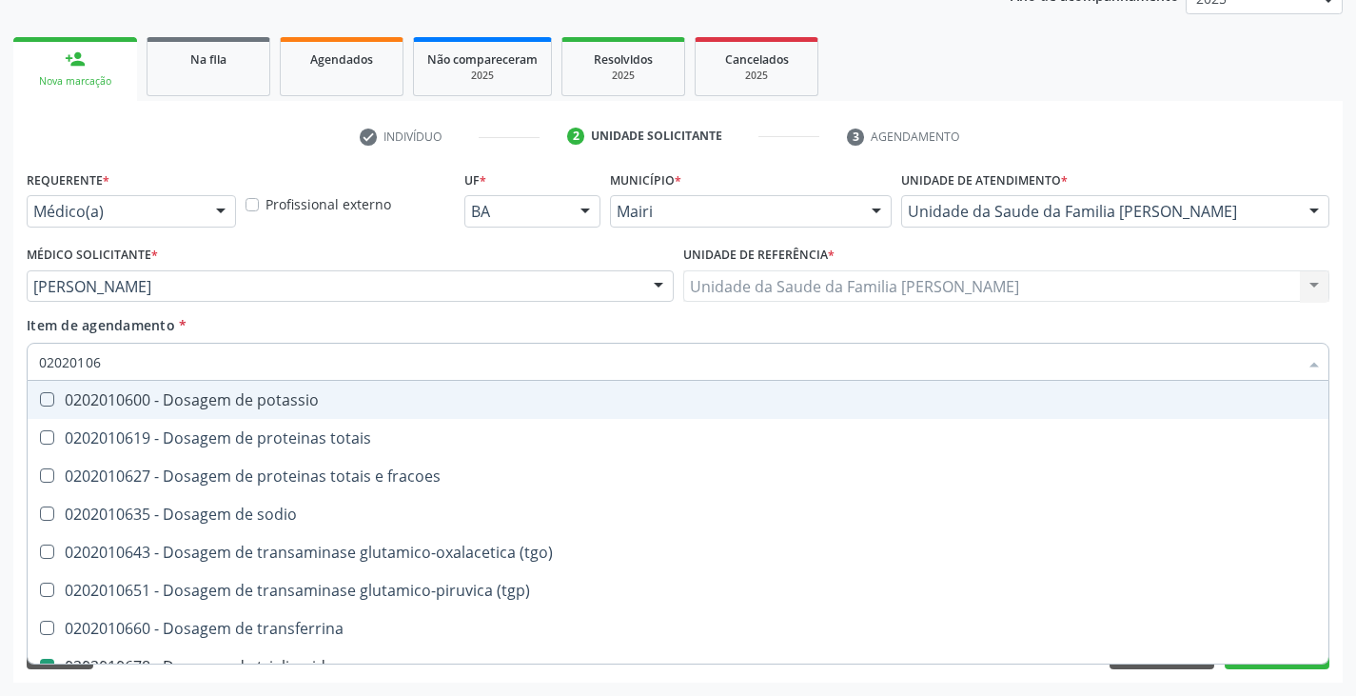
type input "020201064"
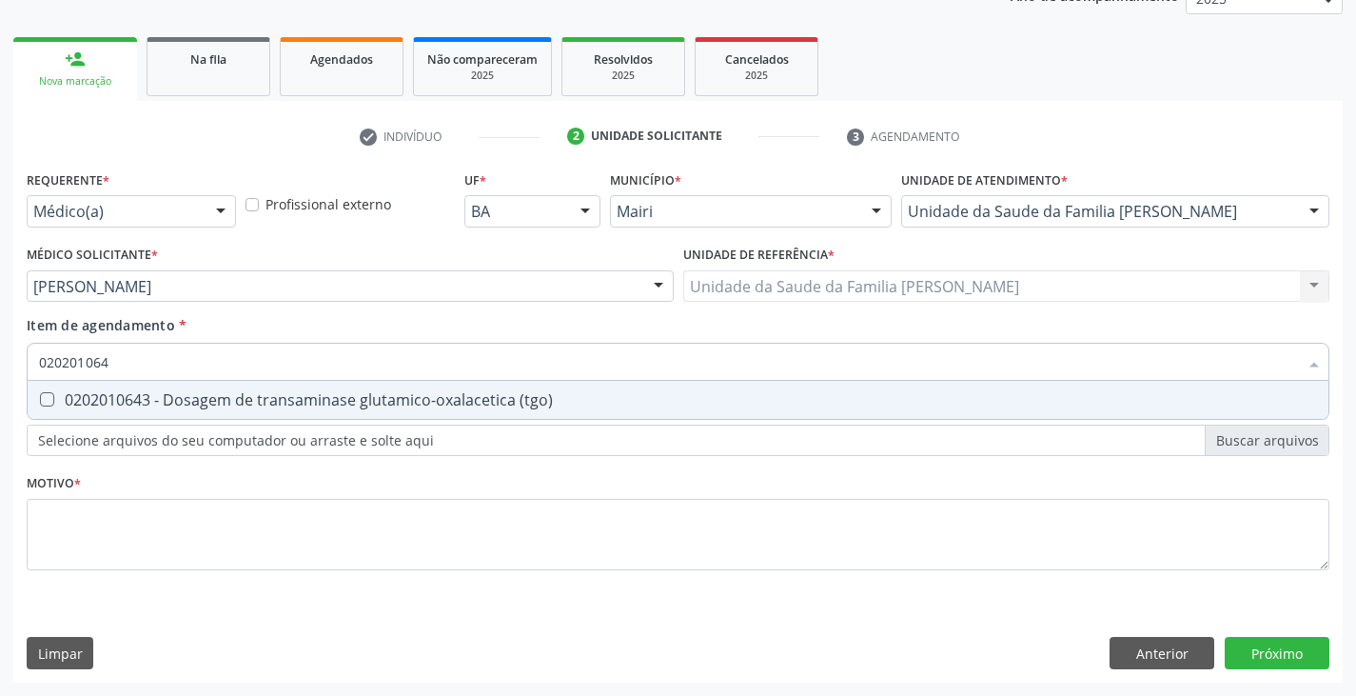
click at [108, 403] on div "0202010643 - Dosagem de transaminase glutamico-oxalacetica (tgo)" at bounding box center [678, 399] width 1278 height 15
checkbox \(tgo\) "true"
type input "02020106"
checkbox \(tgo\) "false"
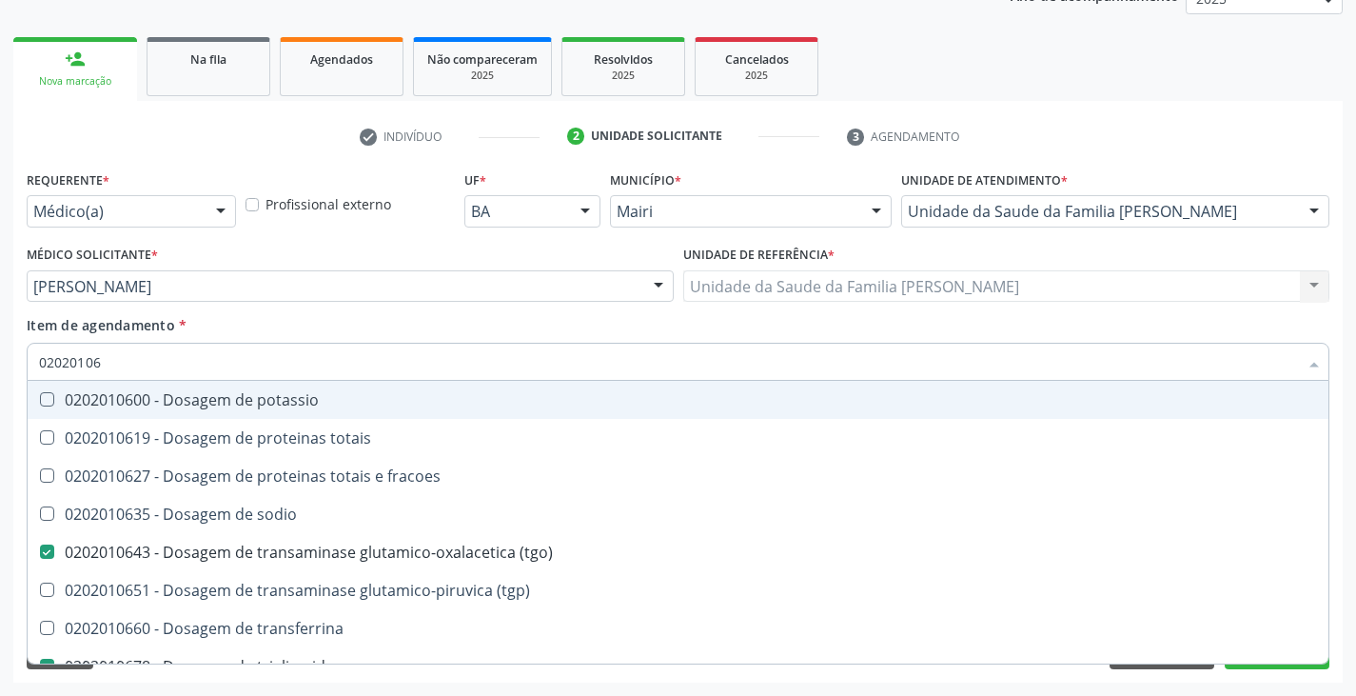
type input "020201065"
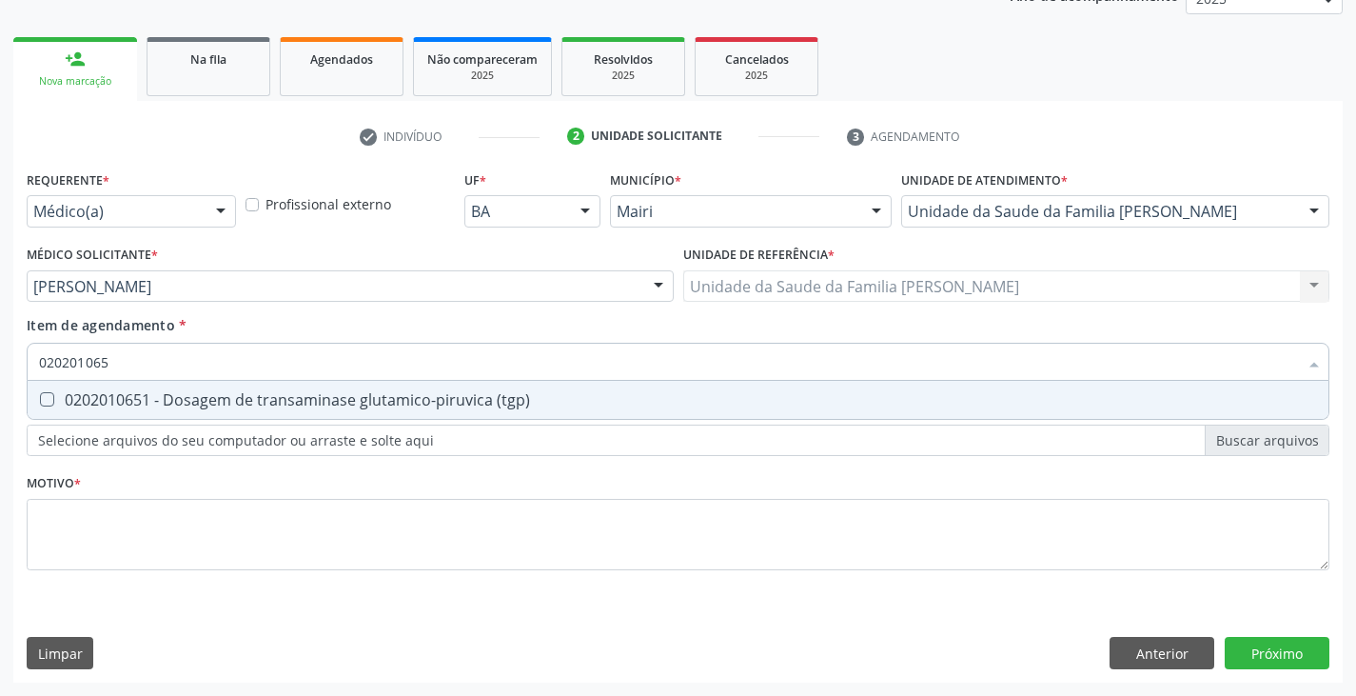
click at [108, 403] on div "0202010651 - Dosagem de transaminase glutamico-piruvica (tgp)" at bounding box center [678, 399] width 1278 height 15
checkbox \(tgp\) "true"
type input "02020106"
checkbox \(tgp\) "false"
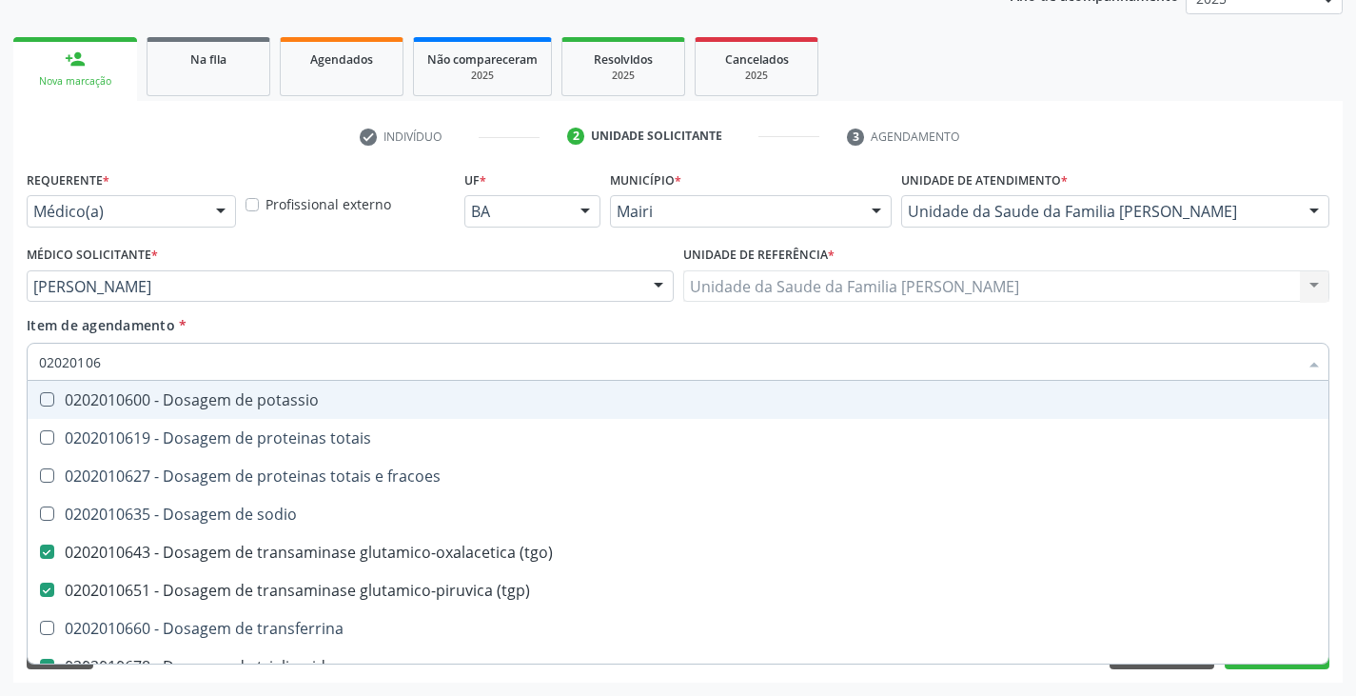
type input "0202010"
checkbox \(tgo\) "false"
checkbox \(tgp\) "false"
checkbox triglicerideos "false"
checkbox ureia "false"
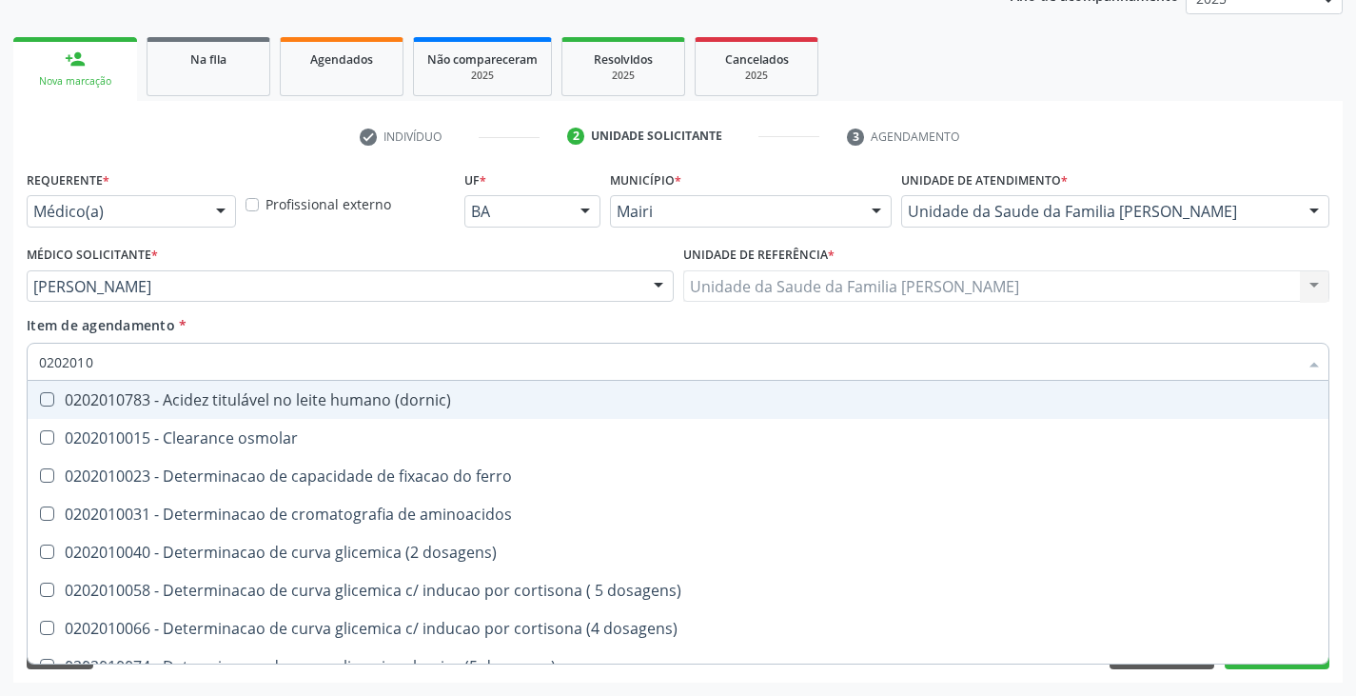
type input "020201"
checkbox hdl "false"
checkbox ldl "false"
checkbox total "false"
checkbox creatinina "false"
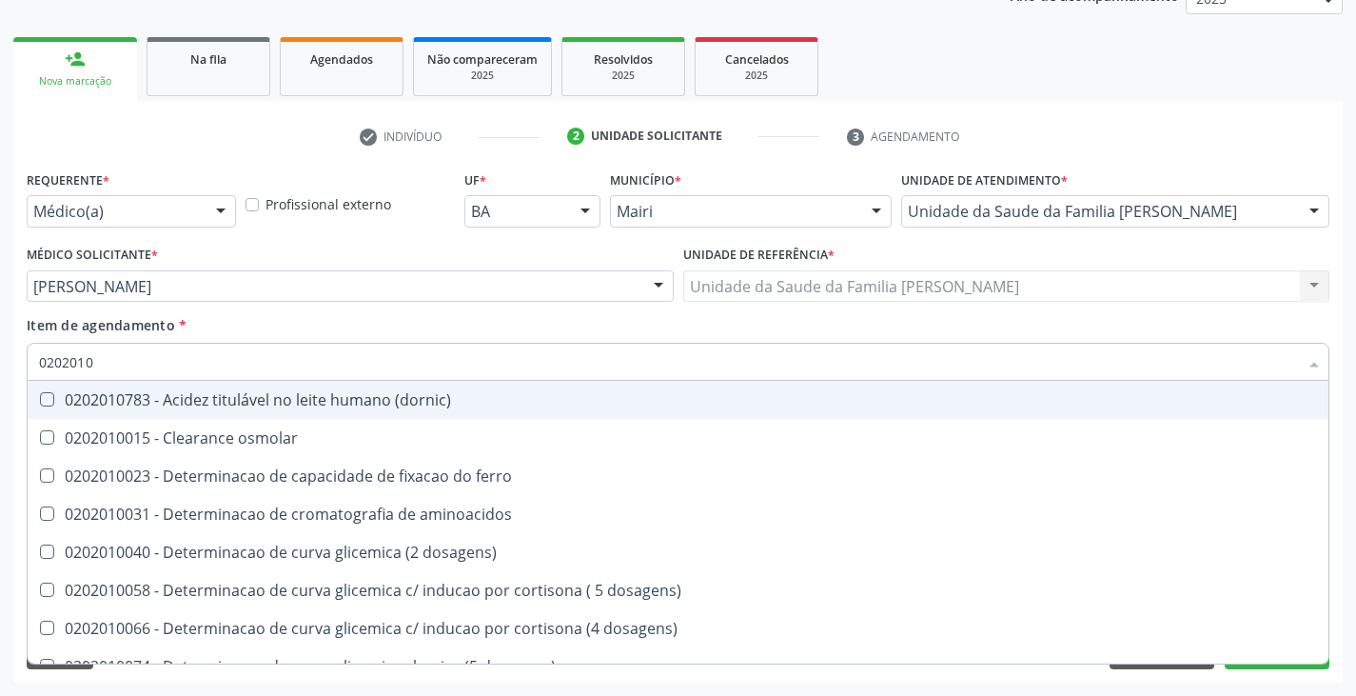
checkbox alfa-hidroxibutirica "true"
checkbox glutamica "true"
checkbox latica "true"
checkbox ferritina "true"
checkbox glicose "false"
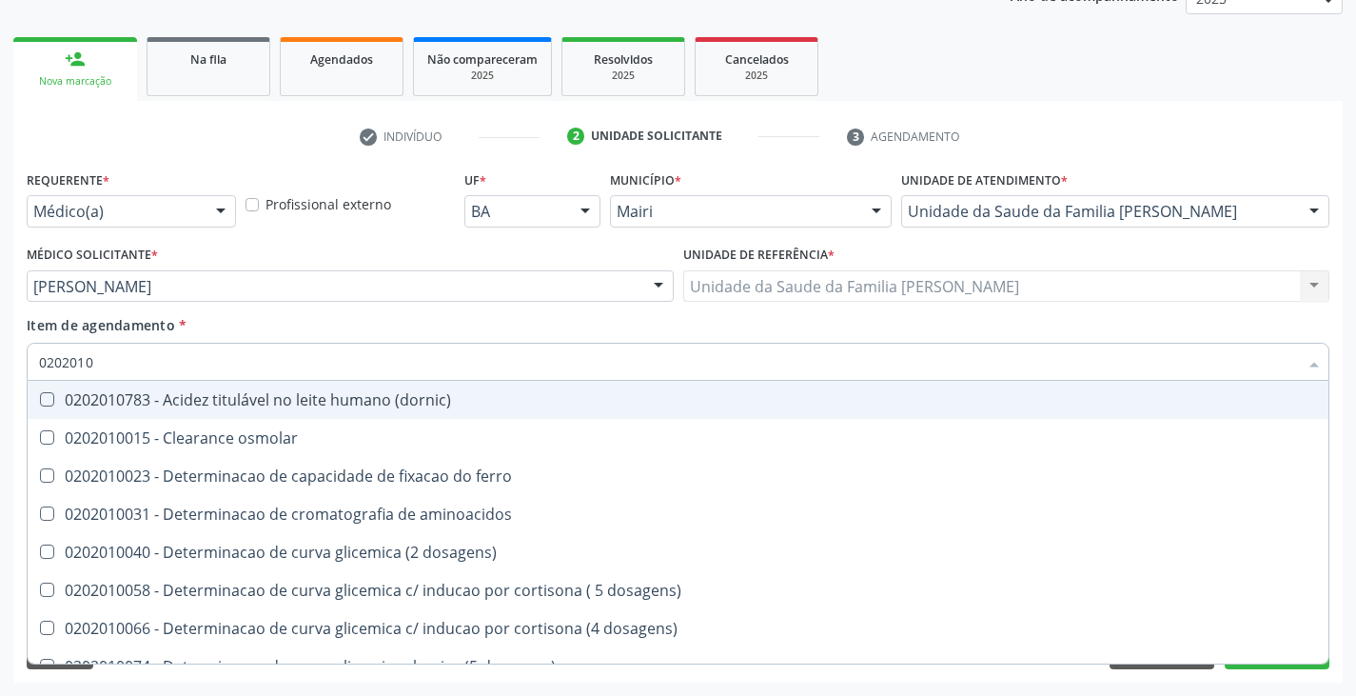
checkbox glicosilada "false"
checkbox magnesio "true"
checkbox porfirinas "true"
checkbox \(tgo\) "false"
checkbox \(tgp\) "false"
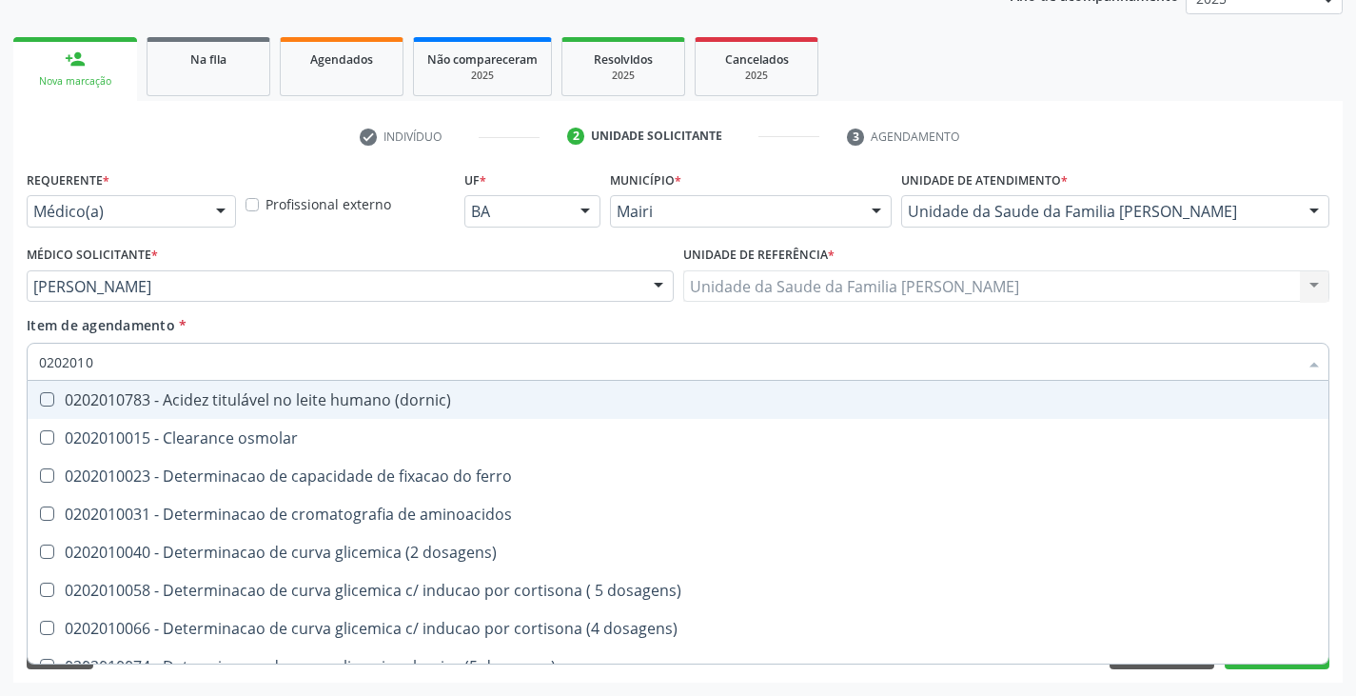
checkbox triglicerideos "false"
checkbox ureia "false"
checkbox \) "true"
checkbox d-xilose "true"
type input "02020"
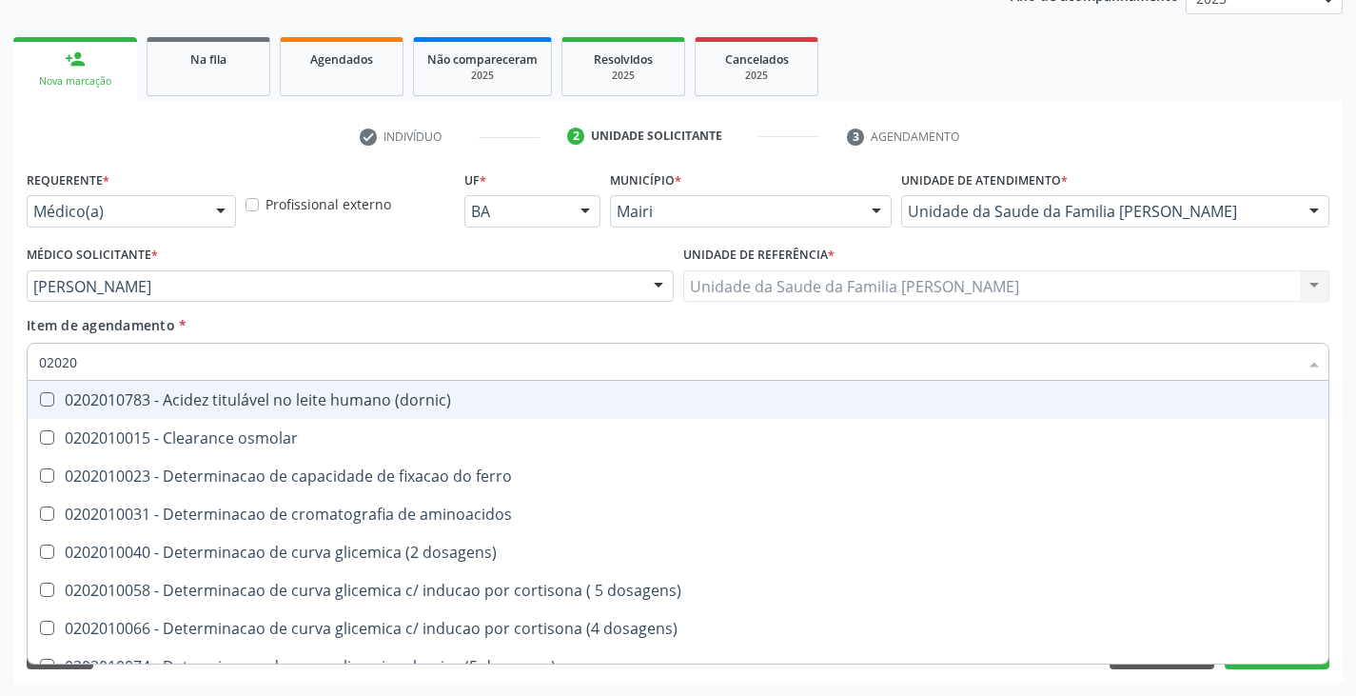
checkbox hdl "false"
checkbox total "false"
checkbox creatinina "false"
checkbox glicose "false"
checkbox glicosilada "false"
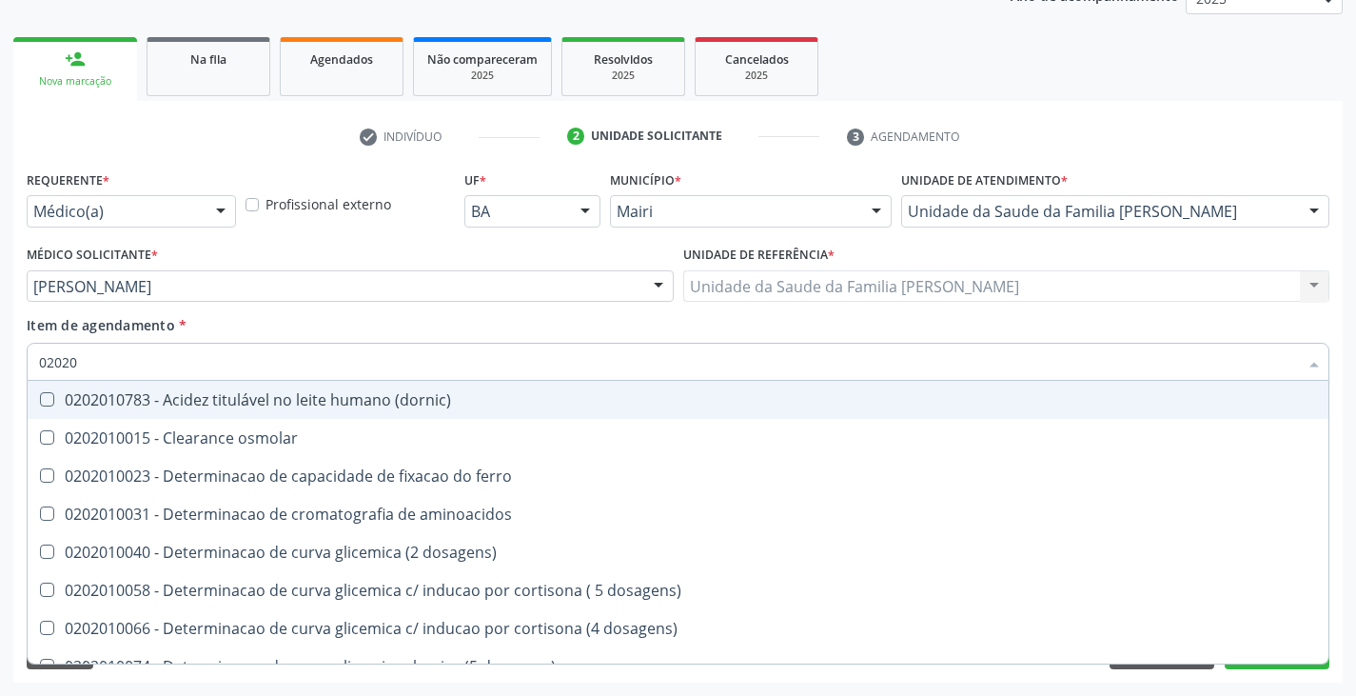
checkbox \(tgo\) "false"
checkbox \(tgp\) "false"
checkbox triglicerideos "false"
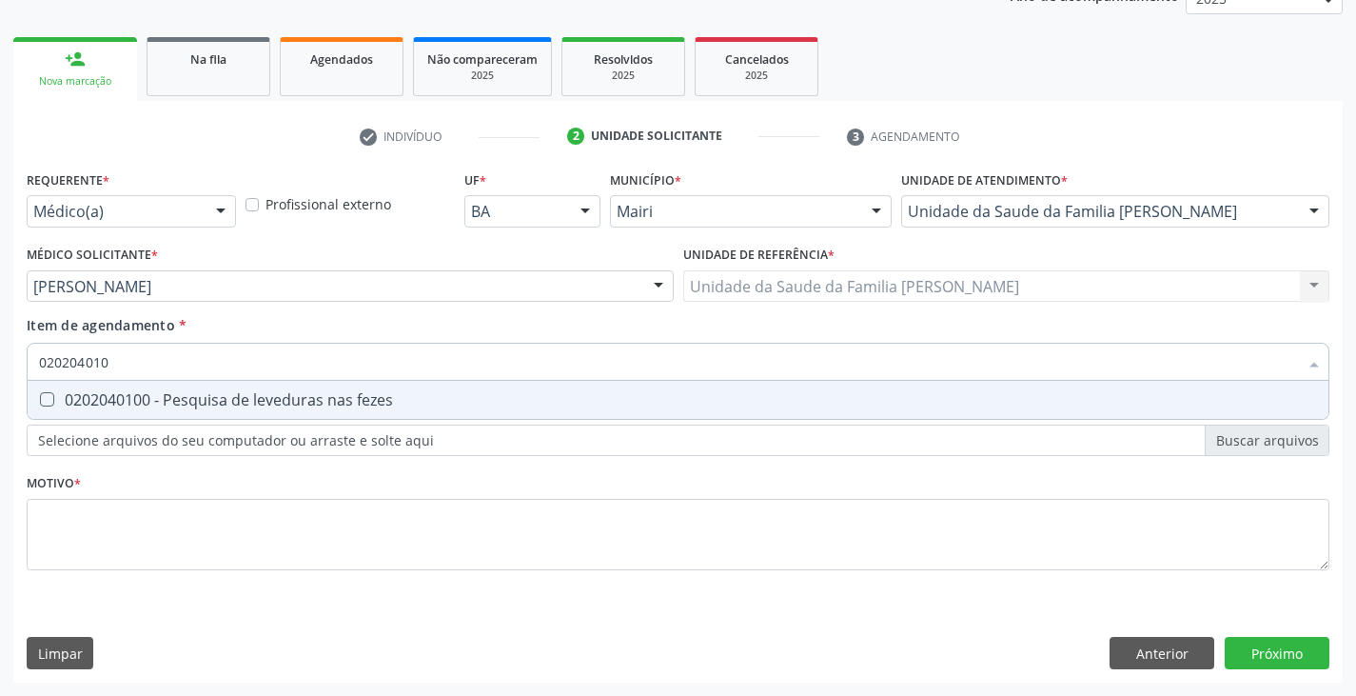
type input "0202040100"
click at [108, 403] on div "0202040100 - Pesquisa de leveduras nas fezes" at bounding box center [678, 399] width 1278 height 15
checkbox fezes "true"
type input "02020401"
checkbox fezes "false"
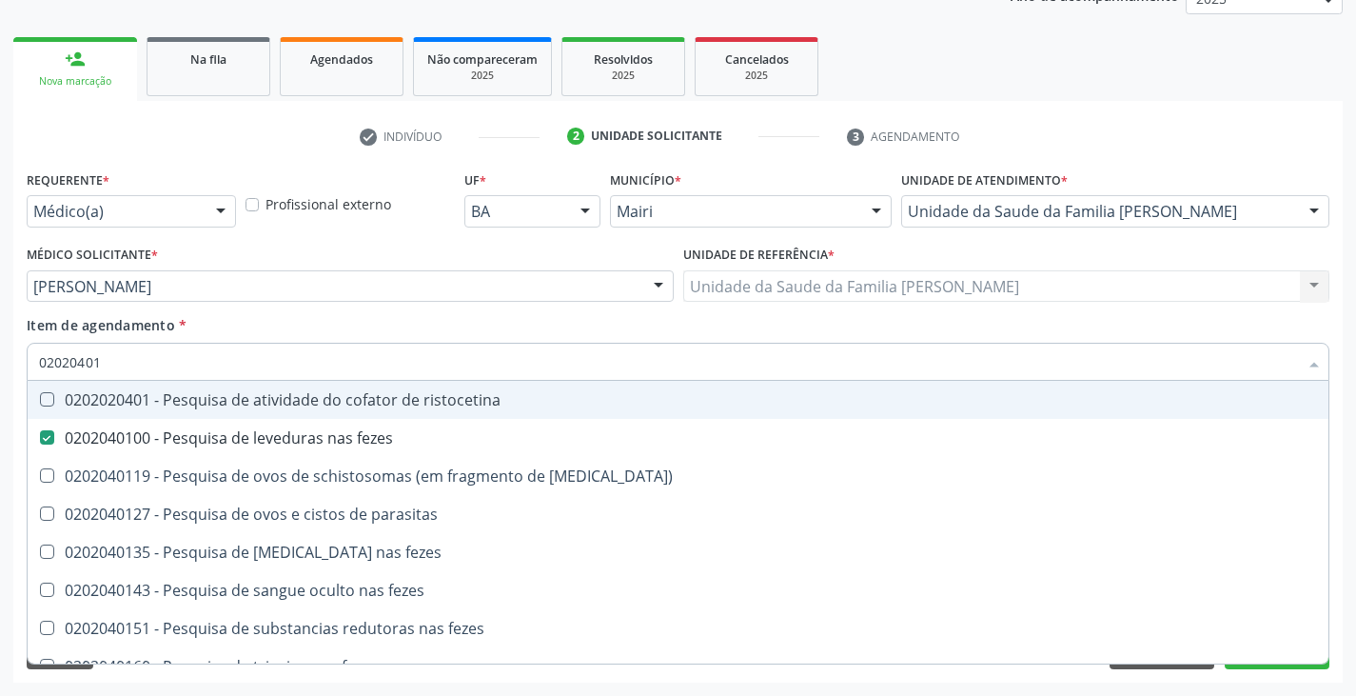
type input "0202040"
checkbox fezes "false"
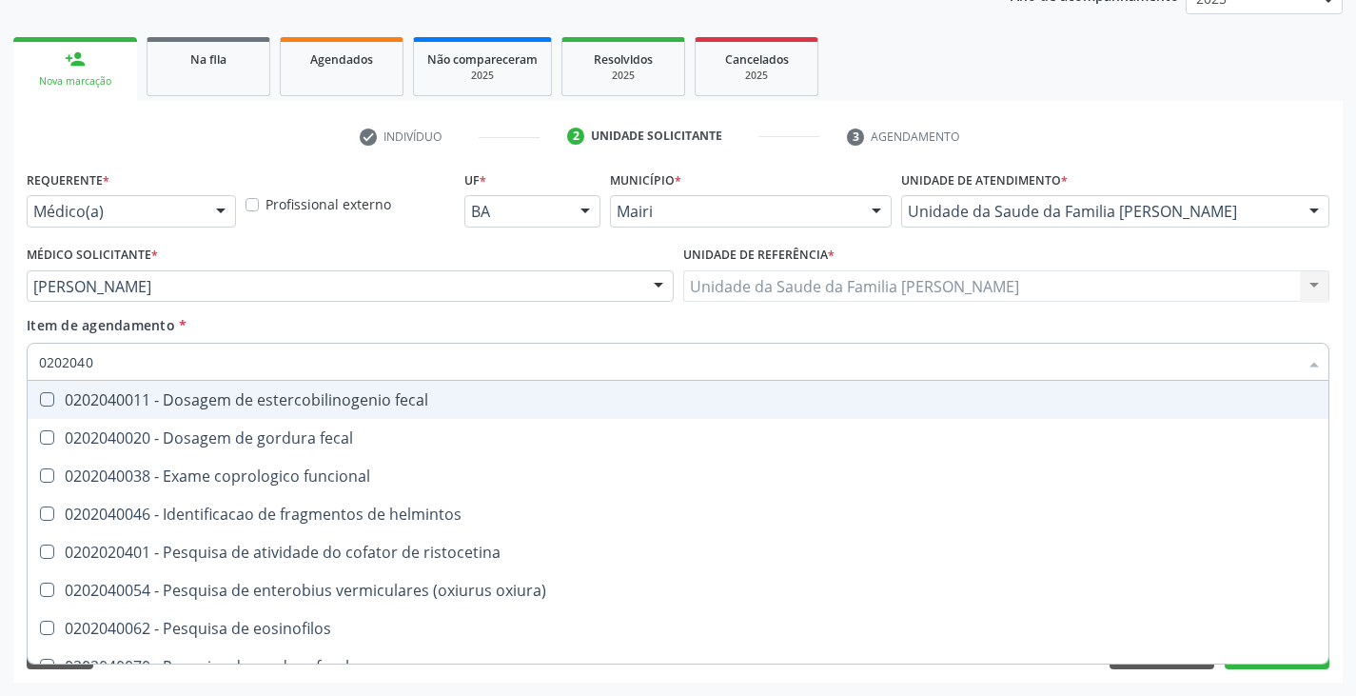
type input "020204"
checkbox fezes "false"
checkbox fezes "true"
type input "02020"
checkbox fezes "false"
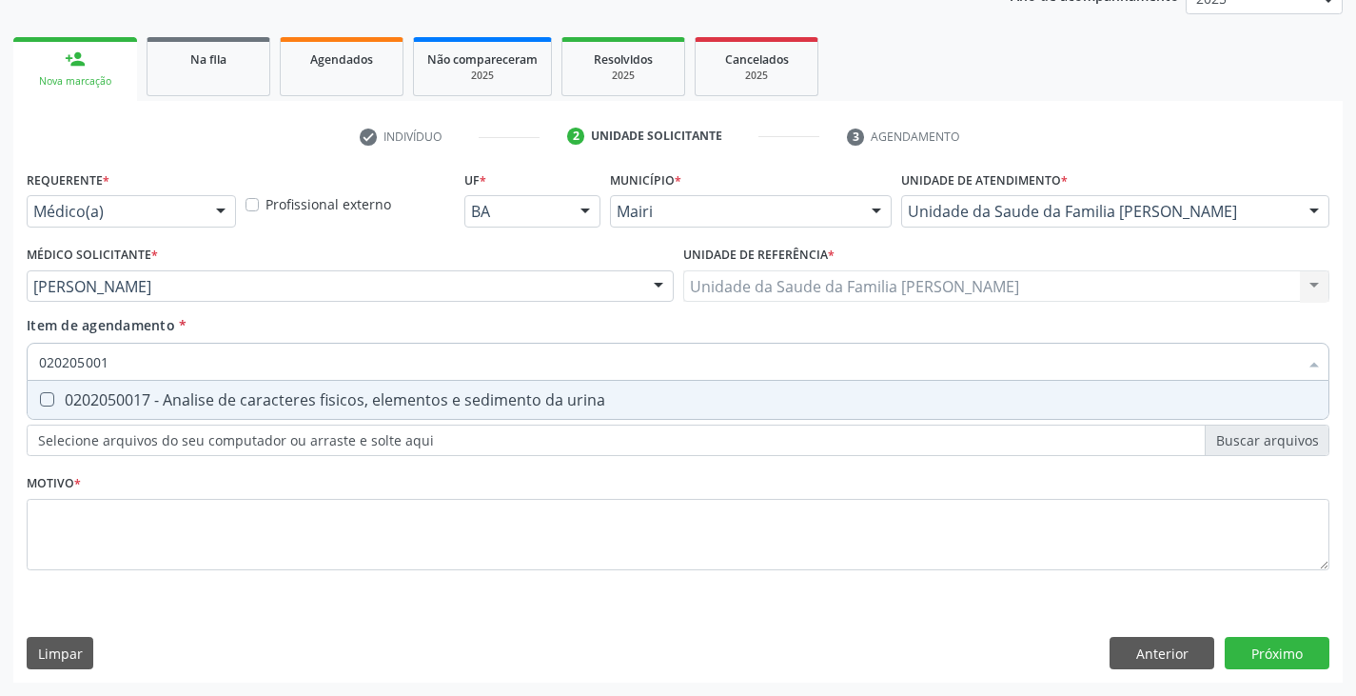
type input "0202050017"
click at [109, 403] on div "0202050017 - Analise de caracteres fisicos, elementos e sedimento da urina" at bounding box center [678, 399] width 1278 height 15
checkbox urina "true"
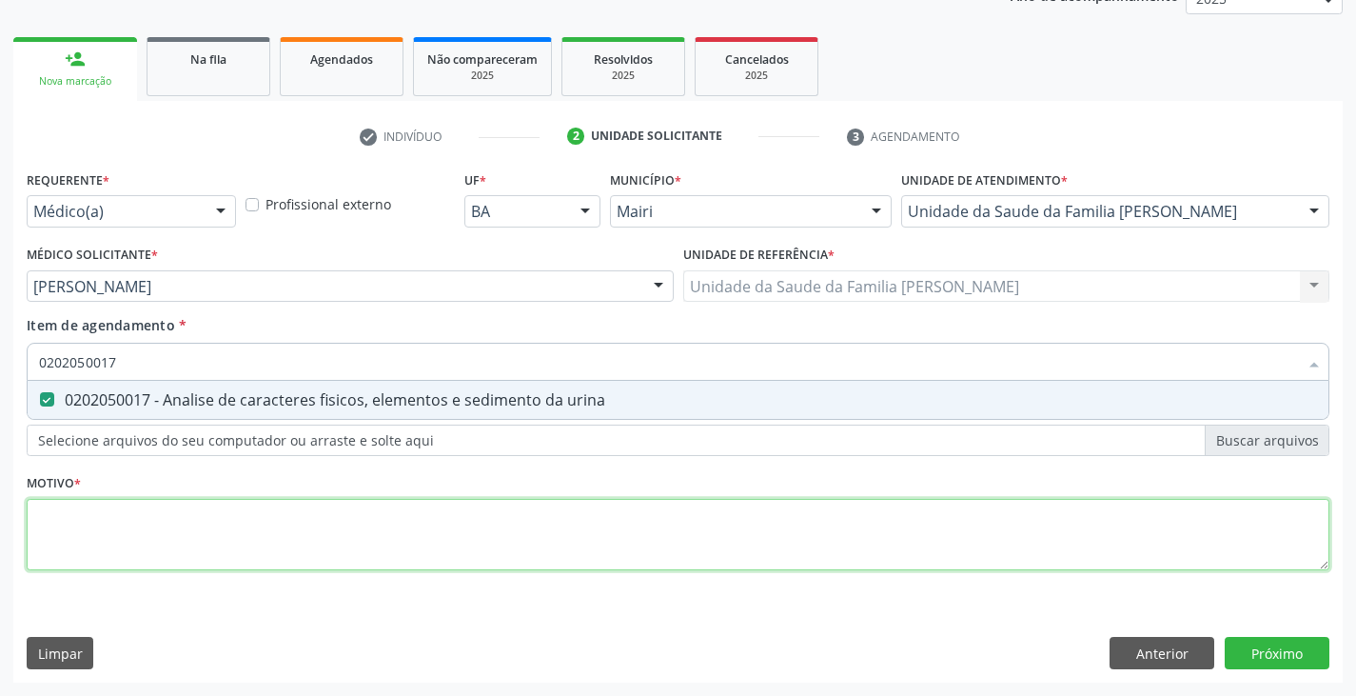
click at [89, 529] on div "Requerente * Médico(a) Médico(a) Enfermeiro(a) Paciente Nenhum resultado encont…" at bounding box center [678, 381] width 1303 height 431
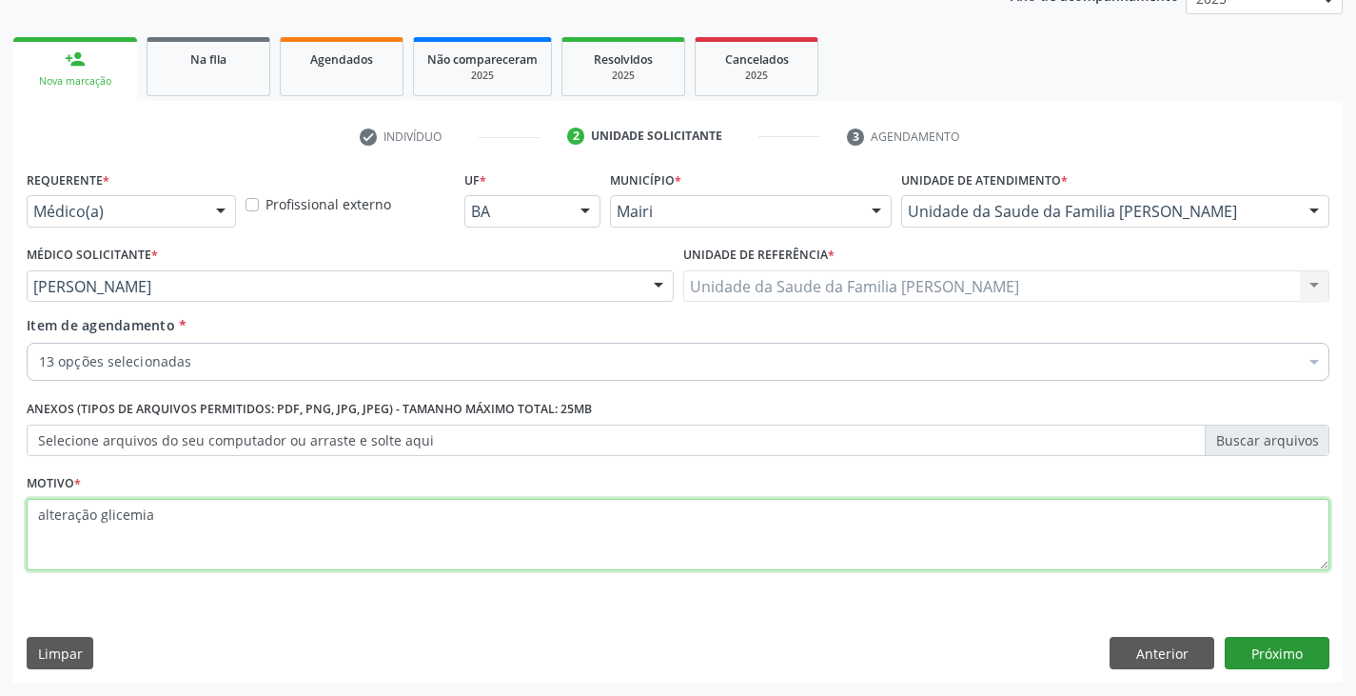
type textarea "alteração glicemia"
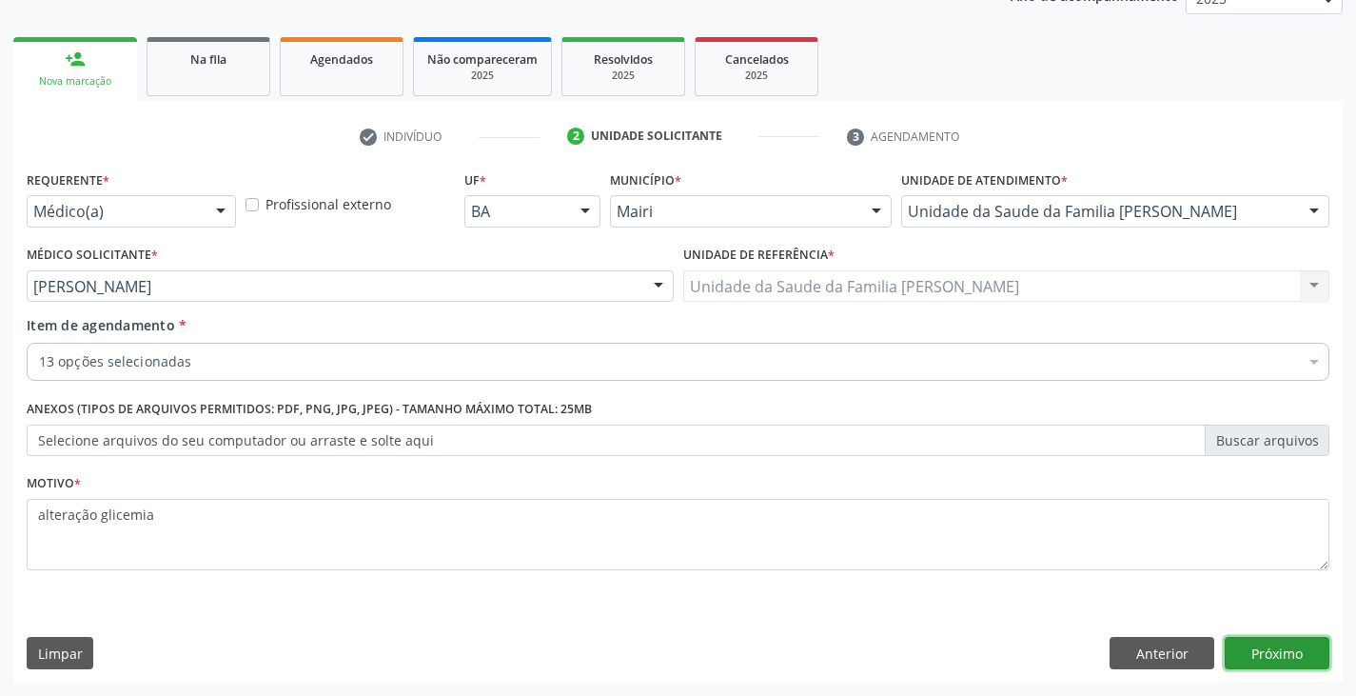
click at [1284, 645] on button "Próximo" at bounding box center [1277, 653] width 105 height 32
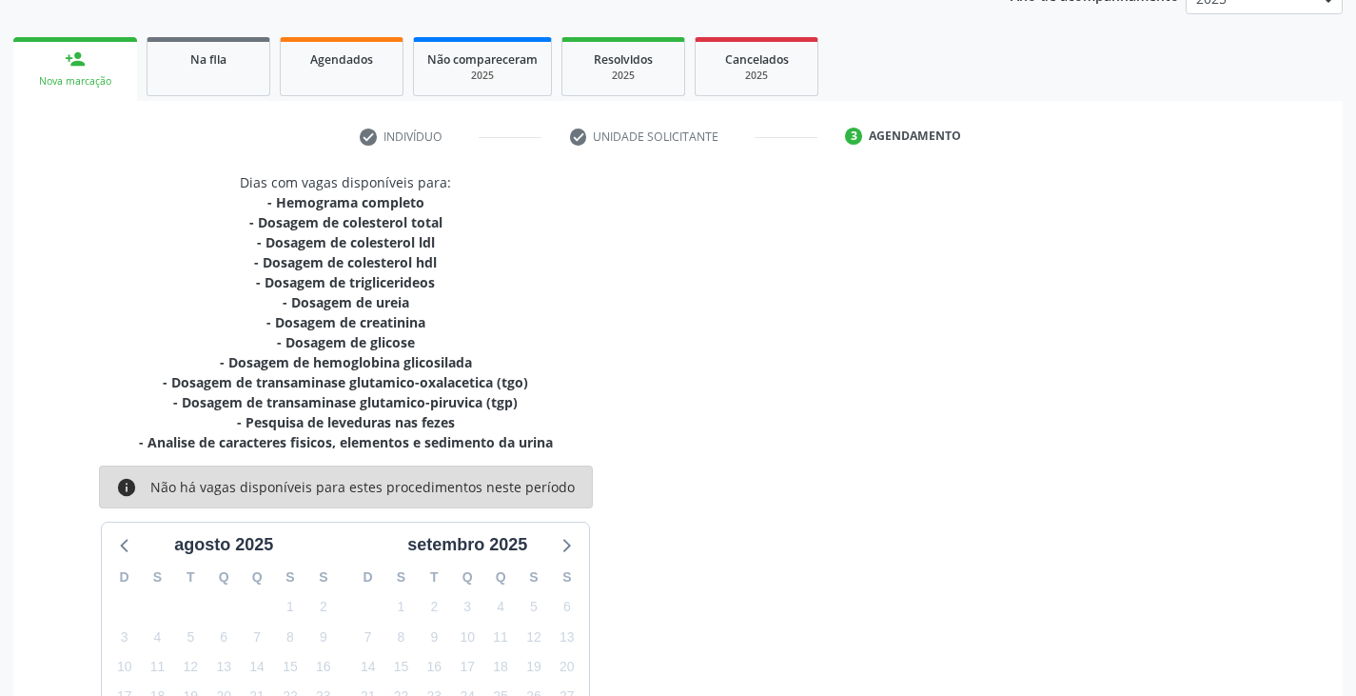
scroll to position [428, 0]
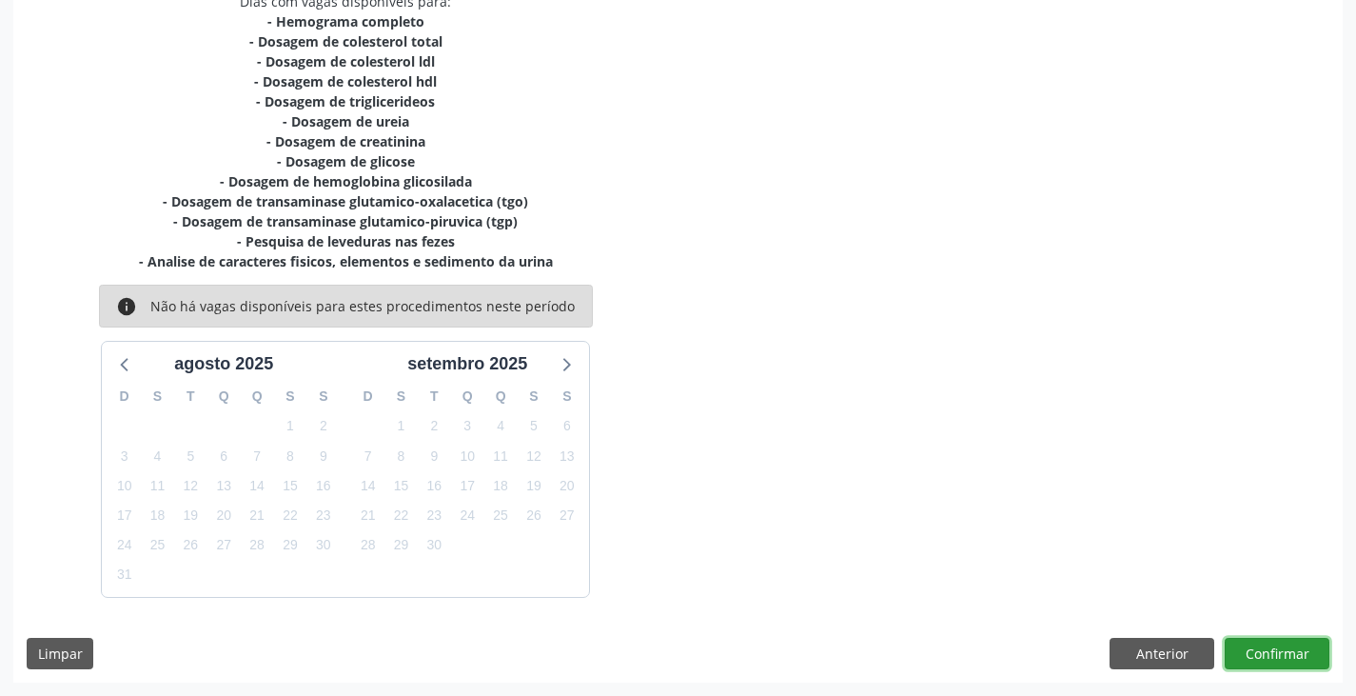
click at [1281, 649] on button "Confirmar" at bounding box center [1277, 654] width 105 height 32
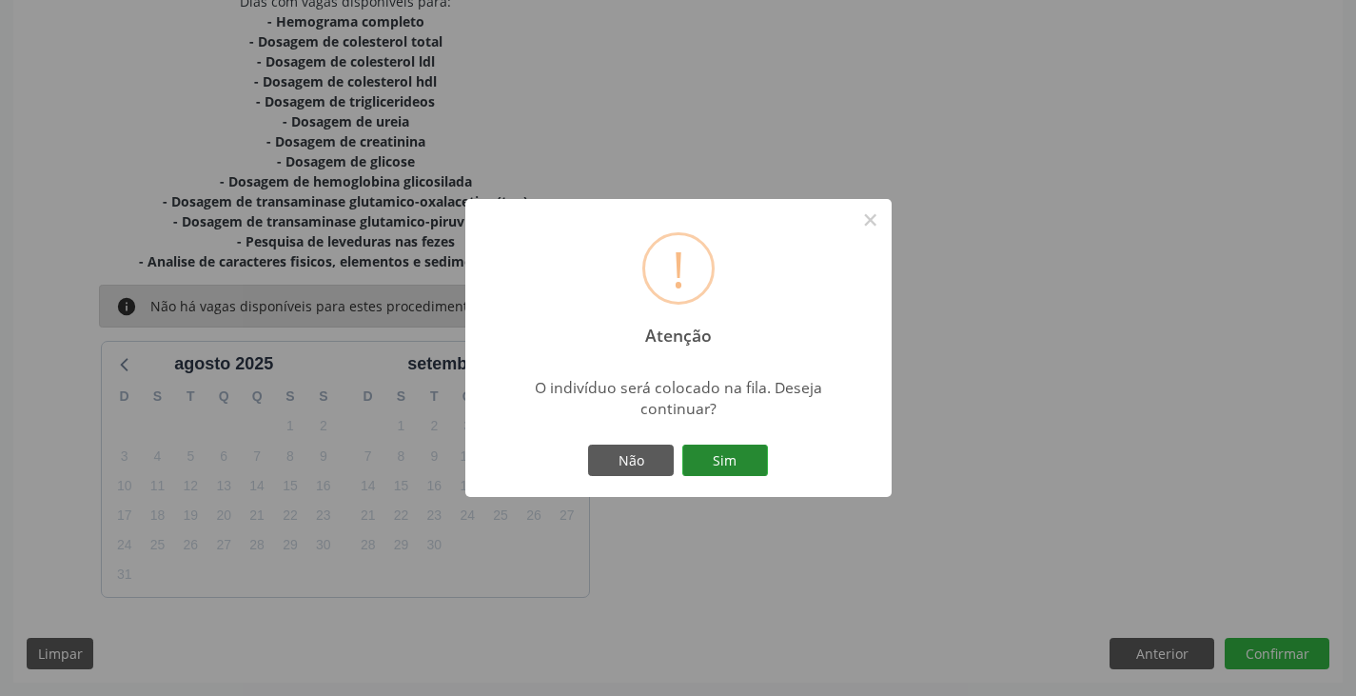
click at [754, 473] on button "Sim" at bounding box center [726, 461] width 86 height 32
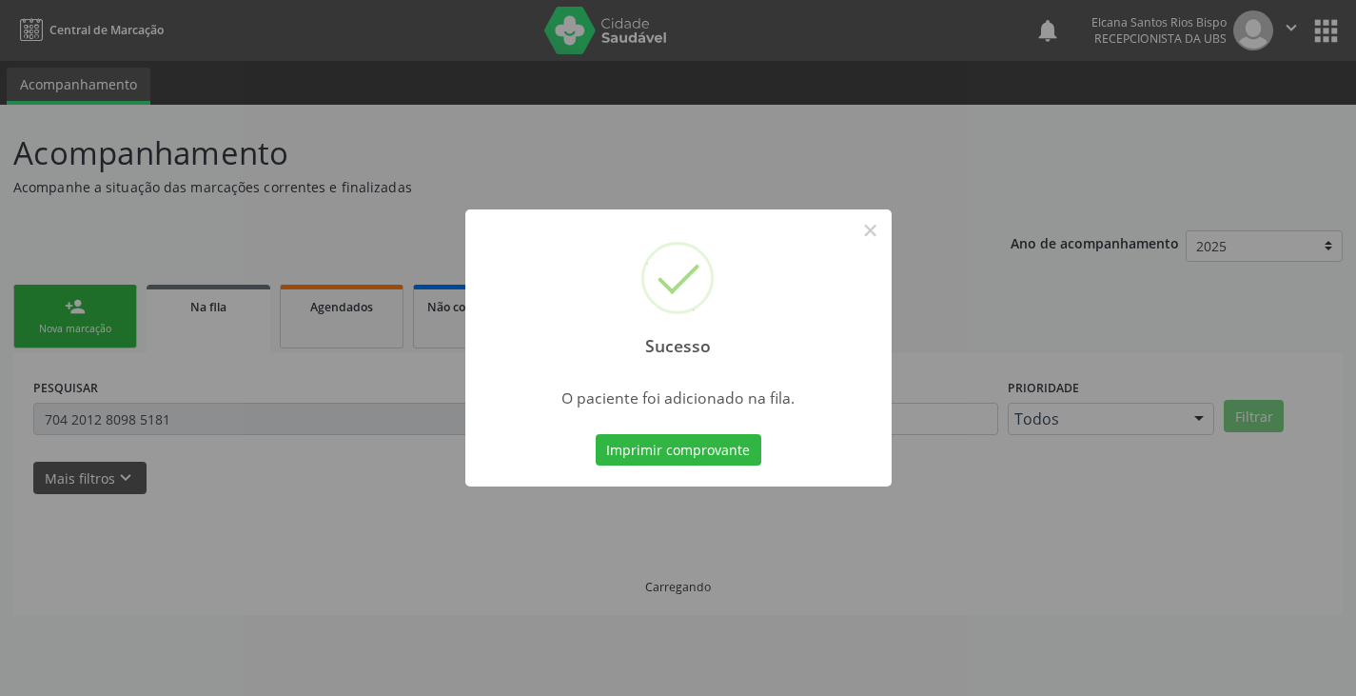
scroll to position [0, 0]
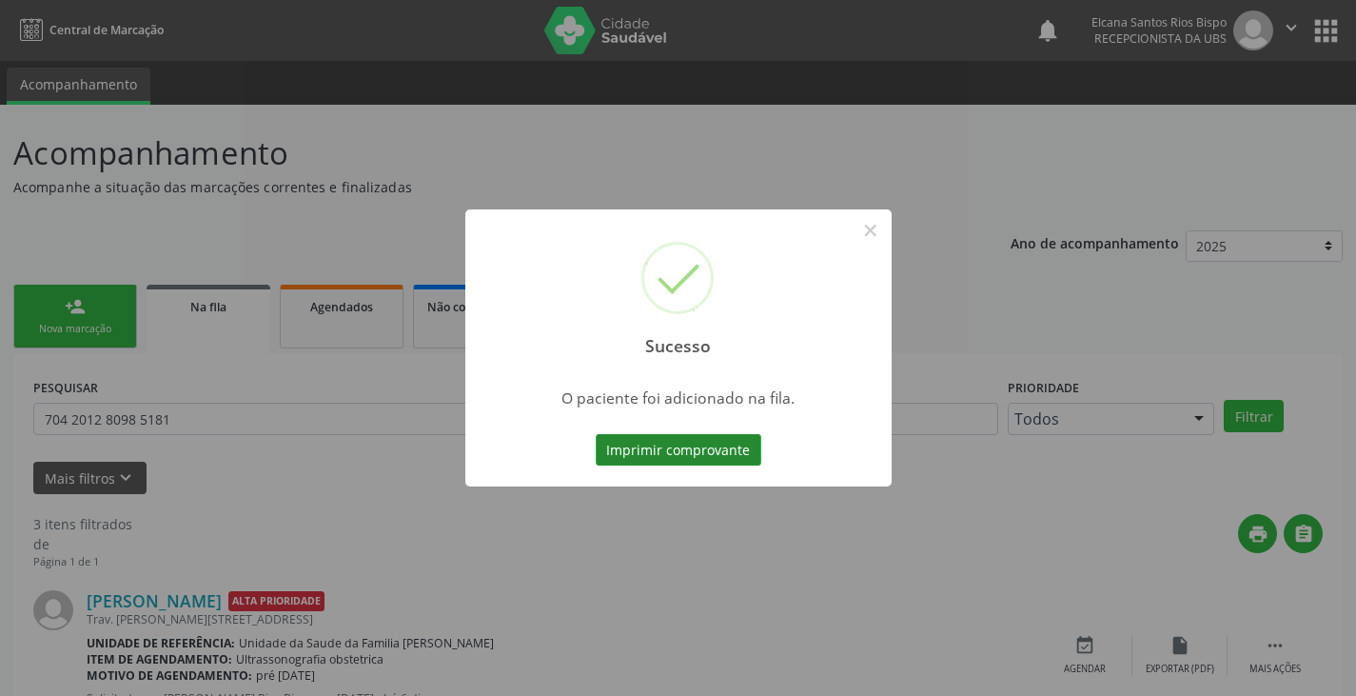
click at [737, 461] on button "Imprimir comprovante" at bounding box center [679, 450] width 166 height 32
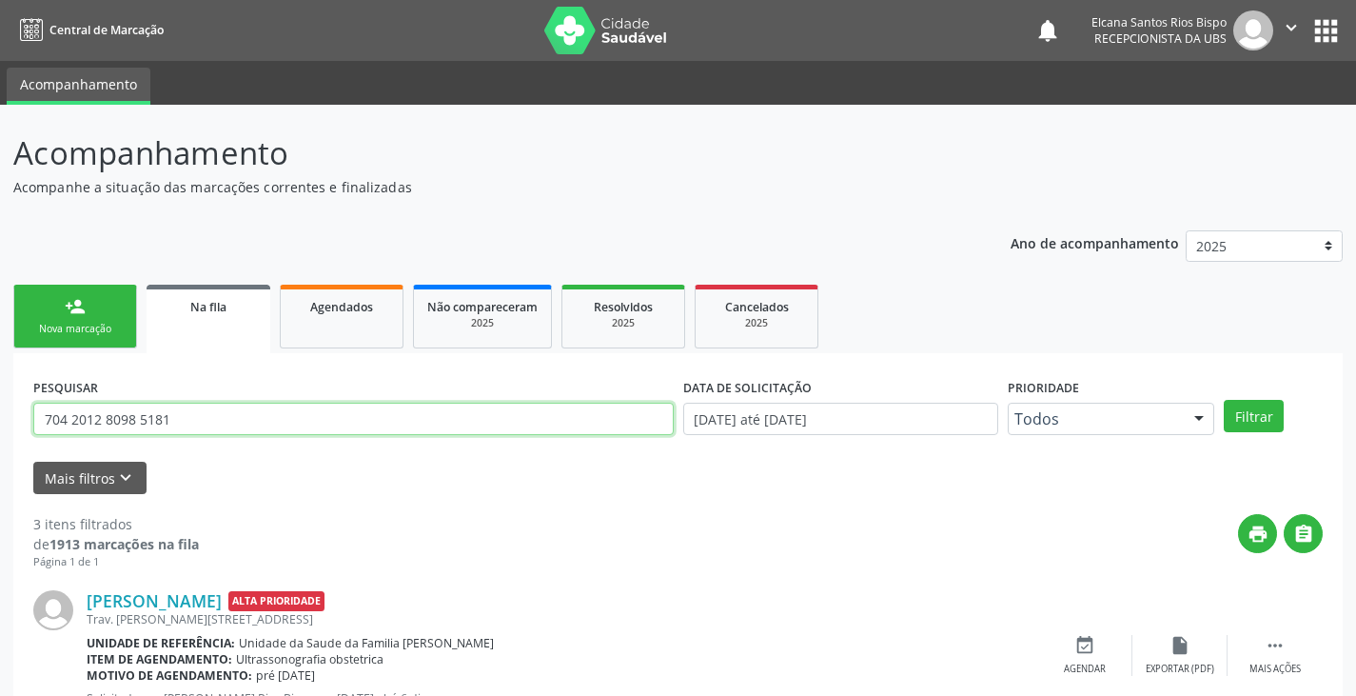
drag, startPoint x: 201, startPoint y: 416, endPoint x: 0, endPoint y: 419, distance: 200.9
click at [0, 419] on div "Acompanhamento Acompanhe a situação das marcações correntes e finalizadas Relat…" at bounding box center [678, 610] width 1356 height 1010
type input "702004359652489"
click at [1224, 400] on button "Filtrar" at bounding box center [1254, 416] width 60 height 32
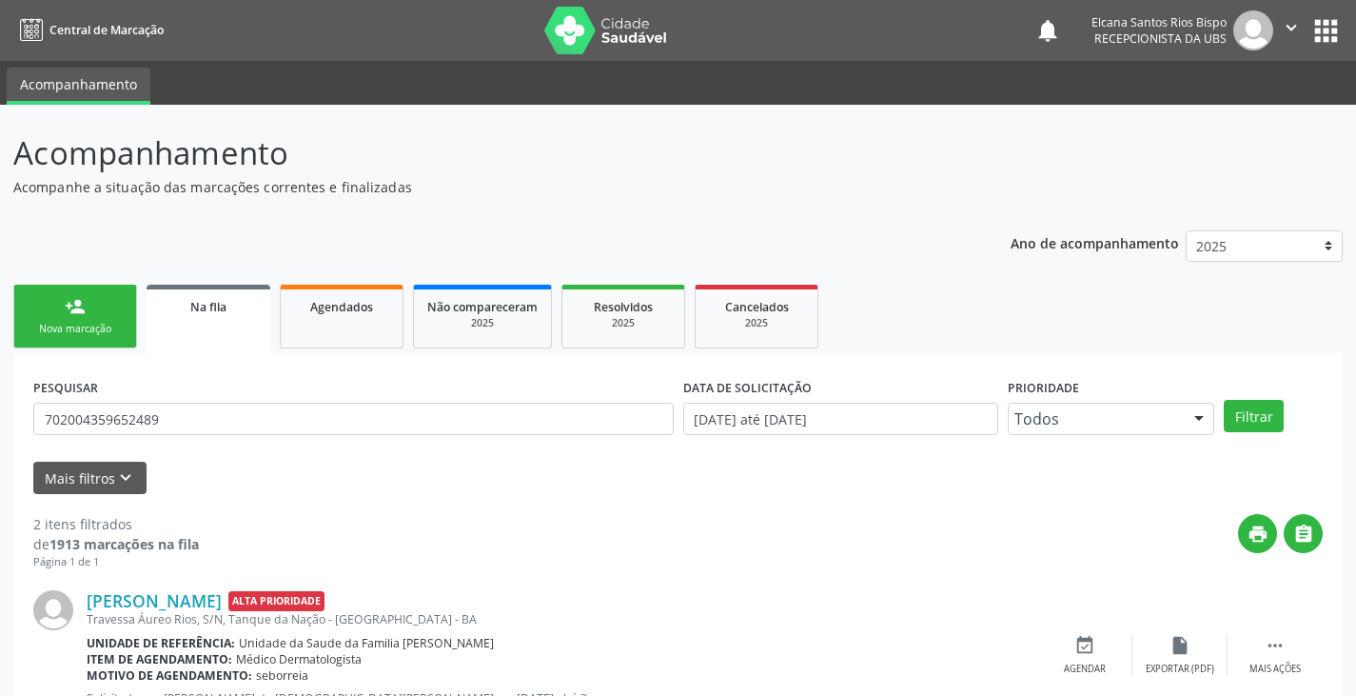
scroll to position [247, 0]
